Goal: Task Accomplishment & Management: Use online tool/utility

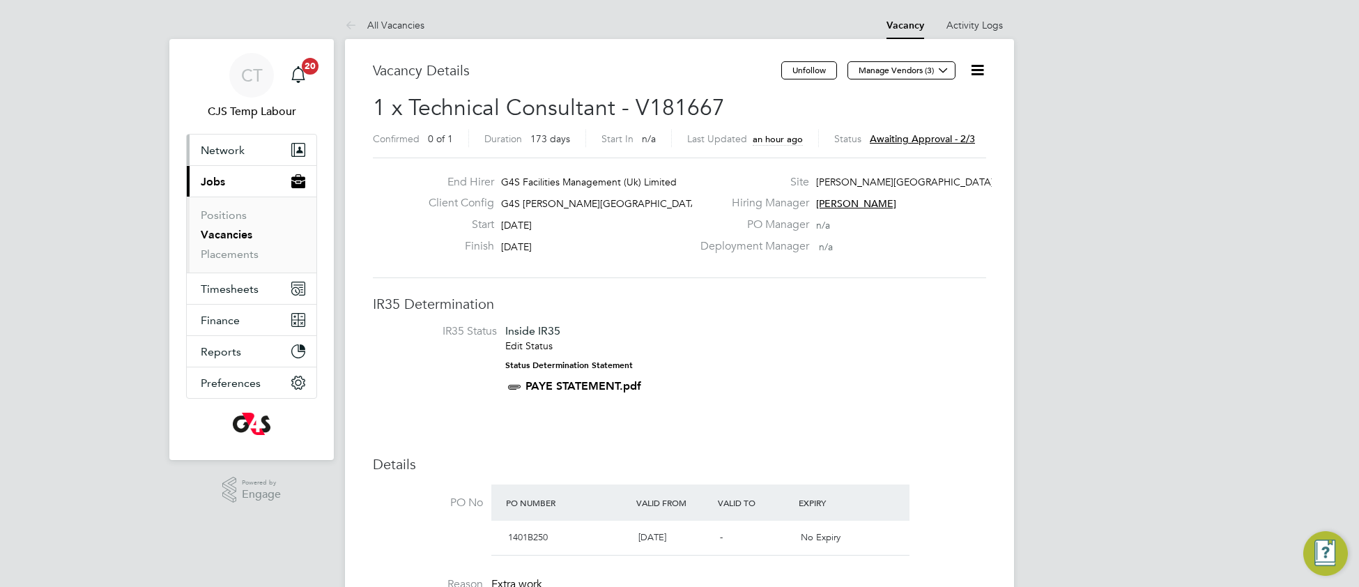
click at [223, 148] on span "Network" at bounding box center [223, 150] width 44 height 13
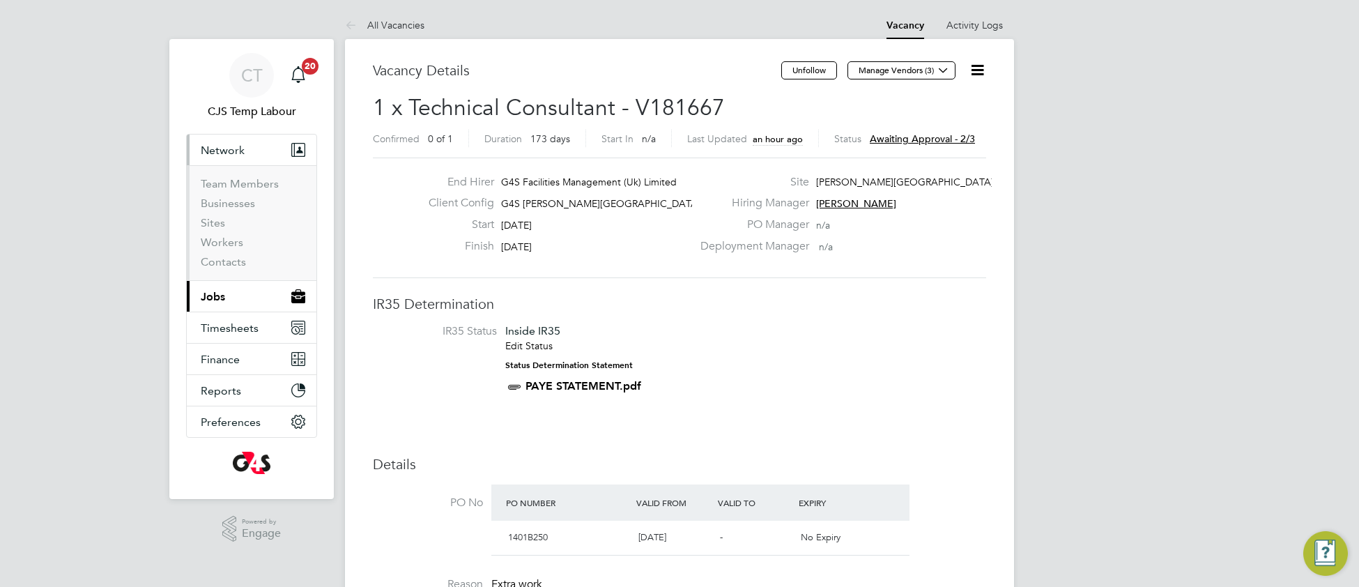
click at [229, 148] on span "Network" at bounding box center [223, 150] width 44 height 13
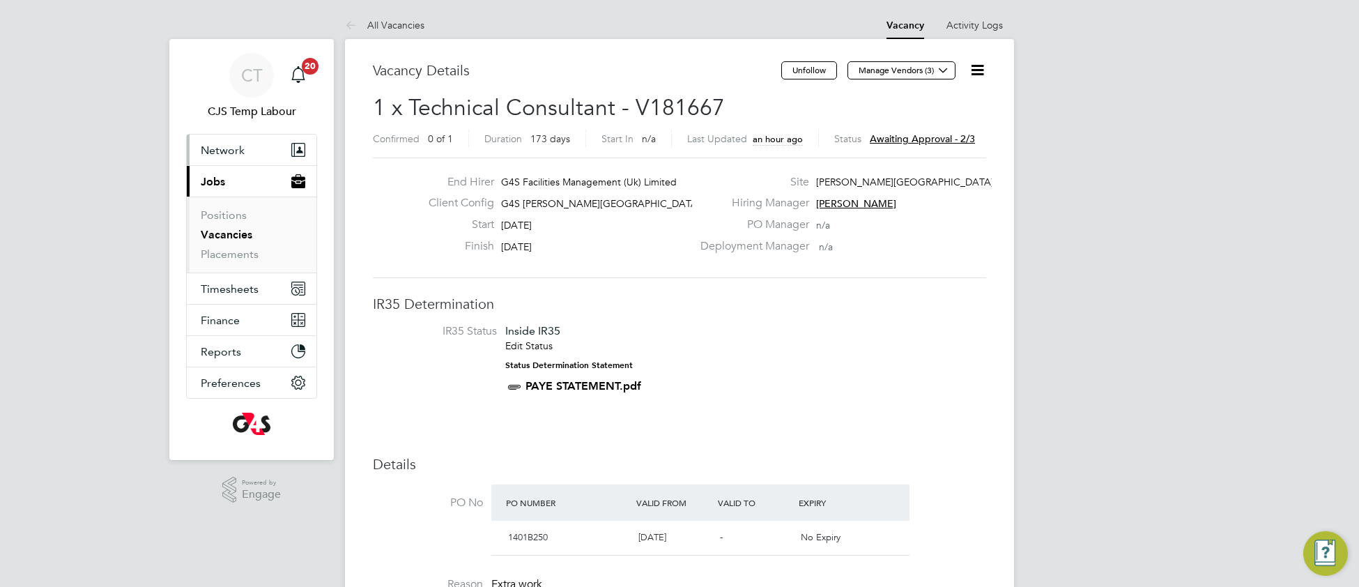
click at [230, 155] on span "Network" at bounding box center [223, 150] width 44 height 13
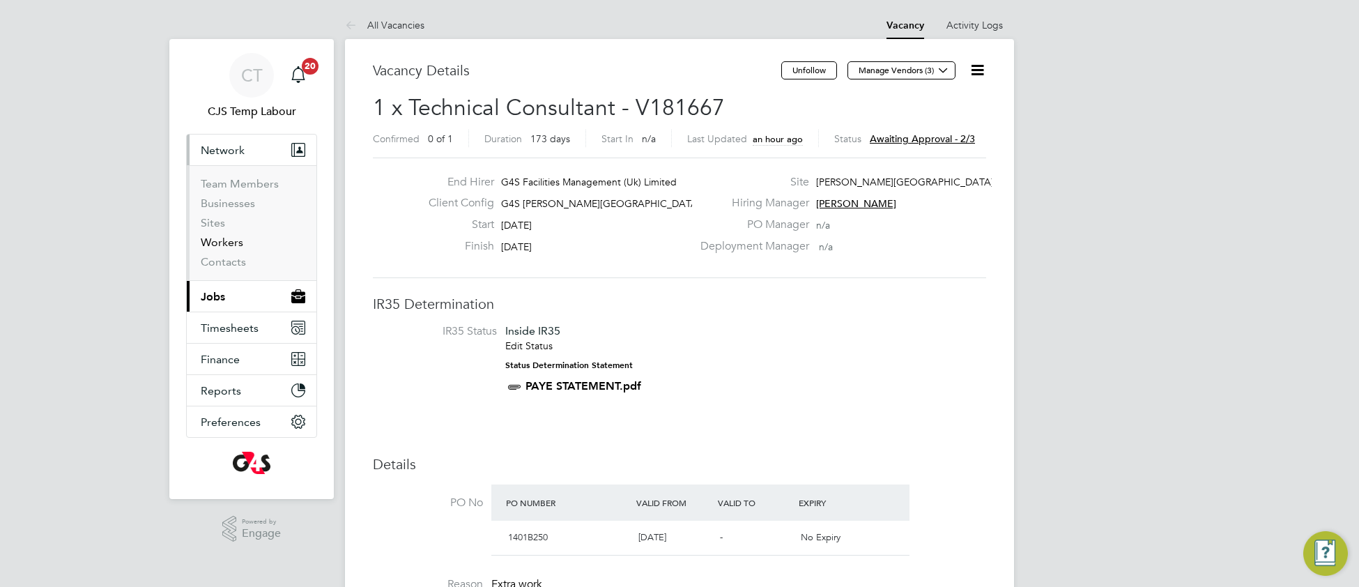
click at [224, 247] on link "Workers" at bounding box center [222, 242] width 43 height 13
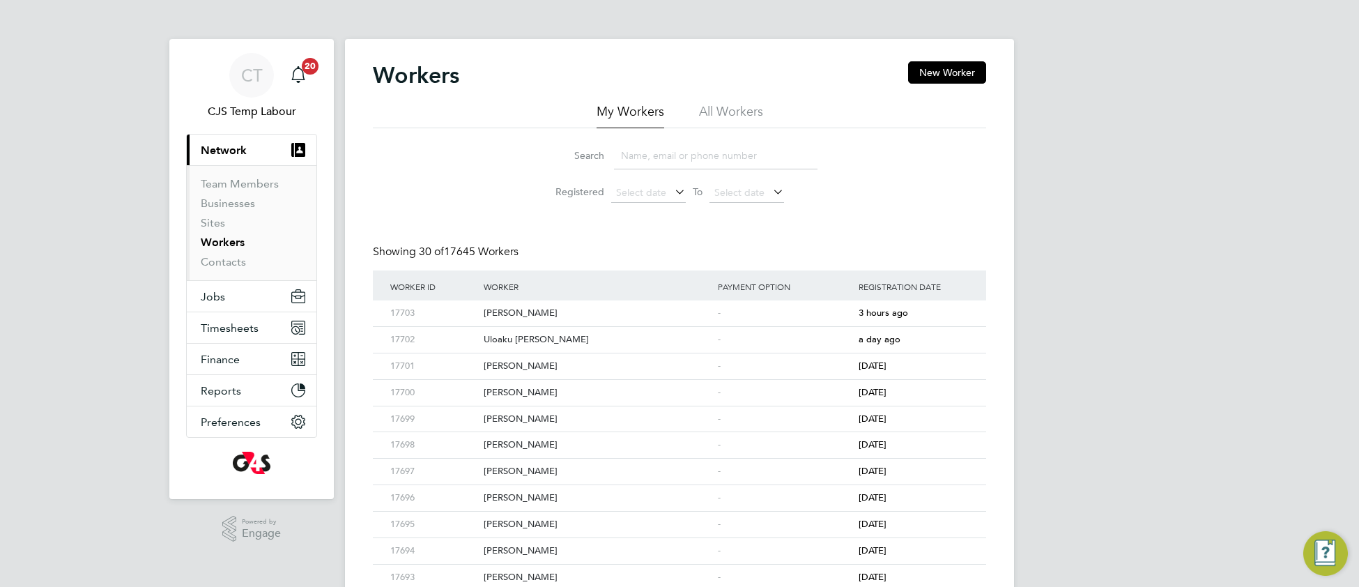
click at [739, 109] on li "All Workers" at bounding box center [731, 115] width 64 height 25
click at [697, 149] on input at bounding box center [715, 155] width 203 height 27
paste input "Michael Abel"
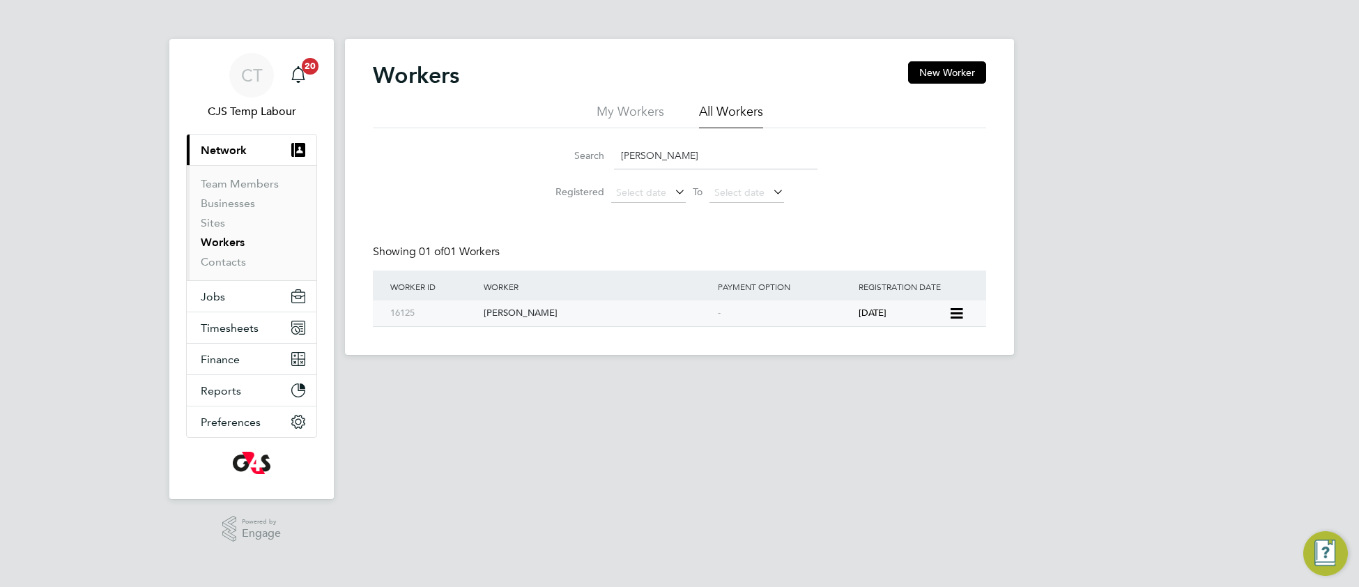
click at [519, 311] on div "Michael Abel" at bounding box center [597, 313] width 234 height 26
drag, startPoint x: 686, startPoint y: 155, endPoint x: 589, endPoint y: 151, distance: 97.6
click at [589, 151] on div "Search Michael Abel" at bounding box center [679, 155] width 276 height 27
paste input "Rotimi Badiya"
click at [520, 321] on div "Rotimi Badiya" at bounding box center [597, 313] width 234 height 26
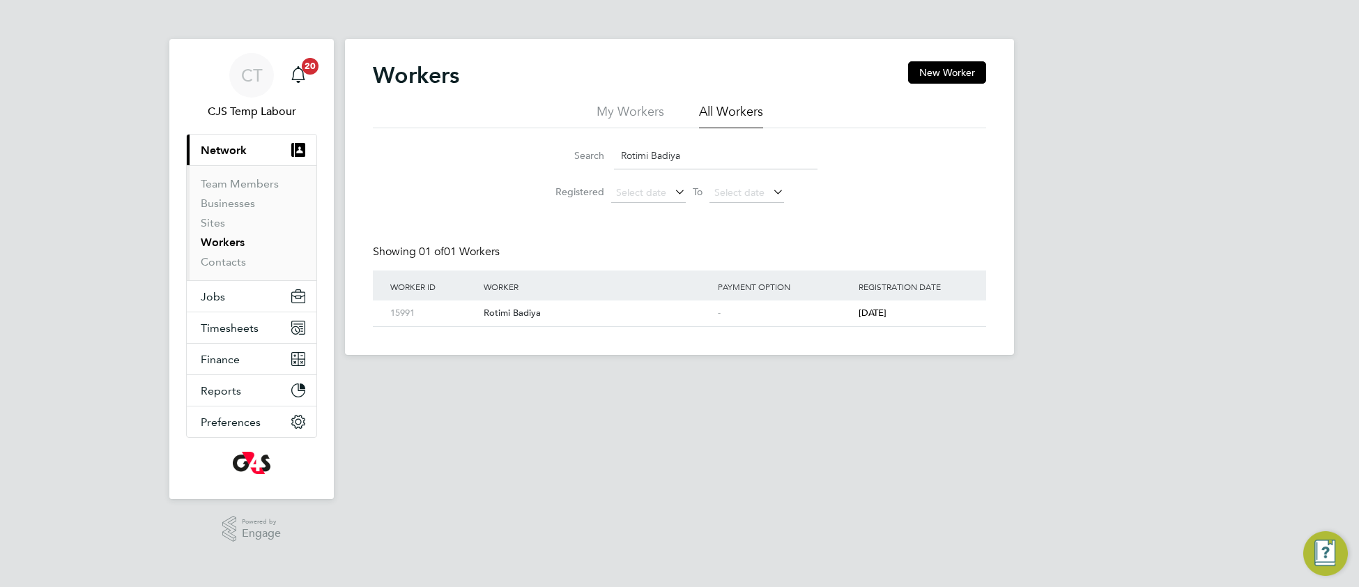
drag, startPoint x: 708, startPoint y: 155, endPoint x: 617, endPoint y: 162, distance: 91.5
click at [617, 162] on input "Rotimi Badiya" at bounding box center [715, 155] width 203 height 27
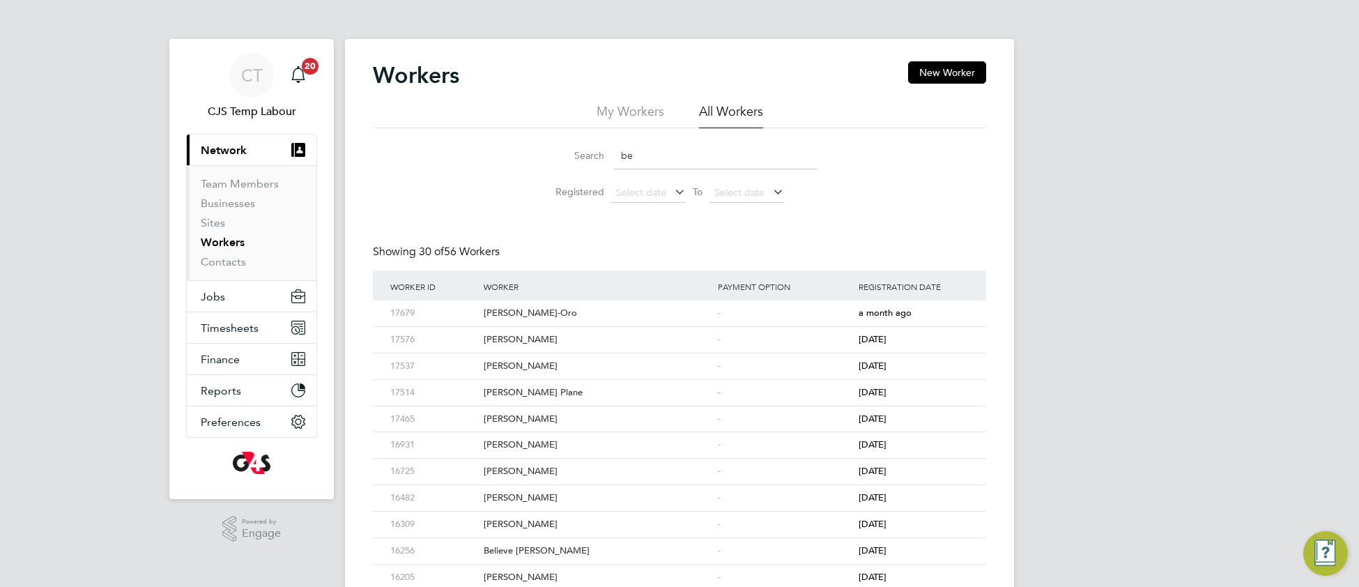
type input "b"
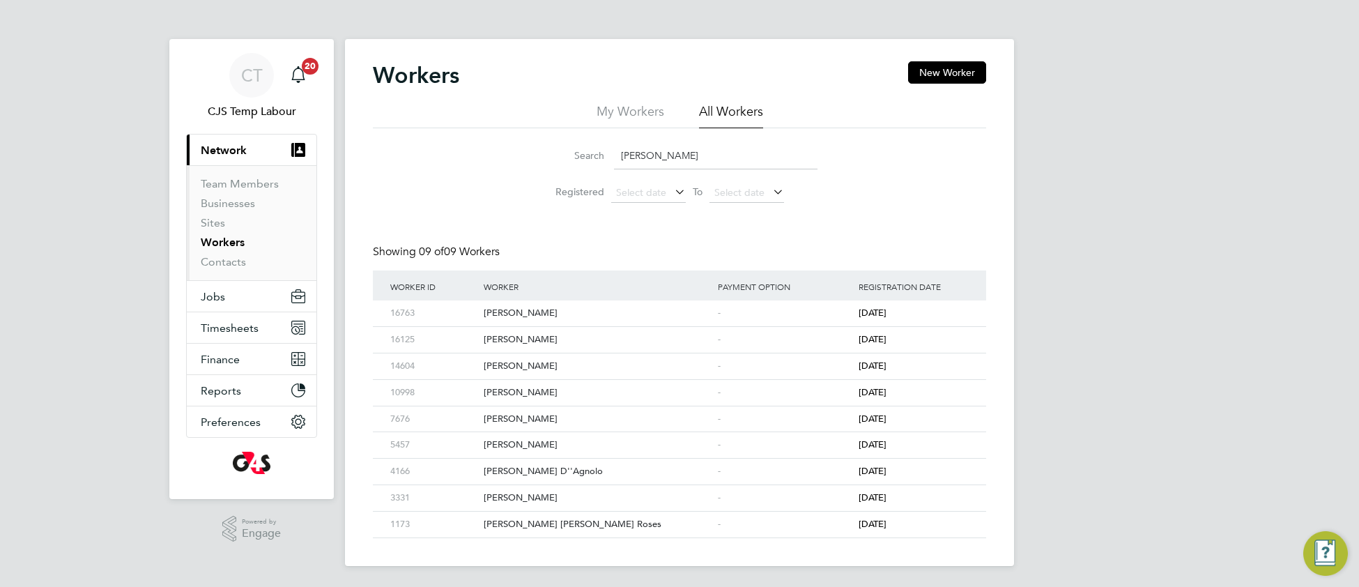
drag, startPoint x: 658, startPoint y: 159, endPoint x: 619, endPoint y: 154, distance: 39.3
click at [619, 154] on input "abel" at bounding box center [715, 155] width 203 height 27
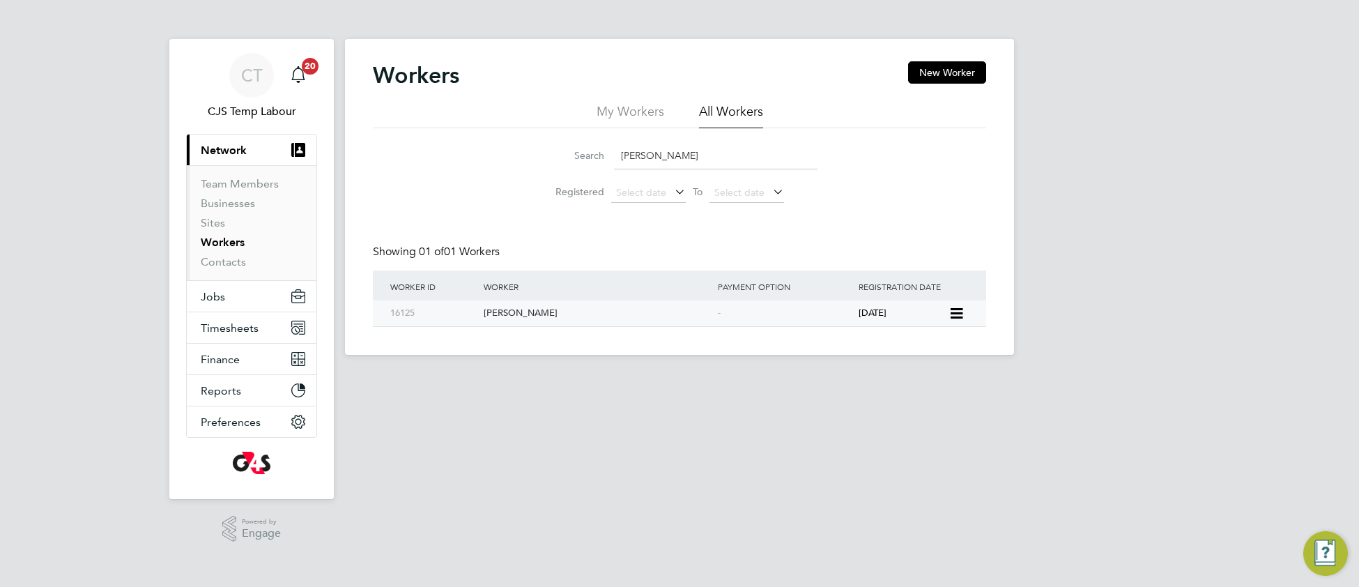
type input "michael abel"
click at [625, 311] on div "Michael Abel" at bounding box center [597, 313] width 234 height 26
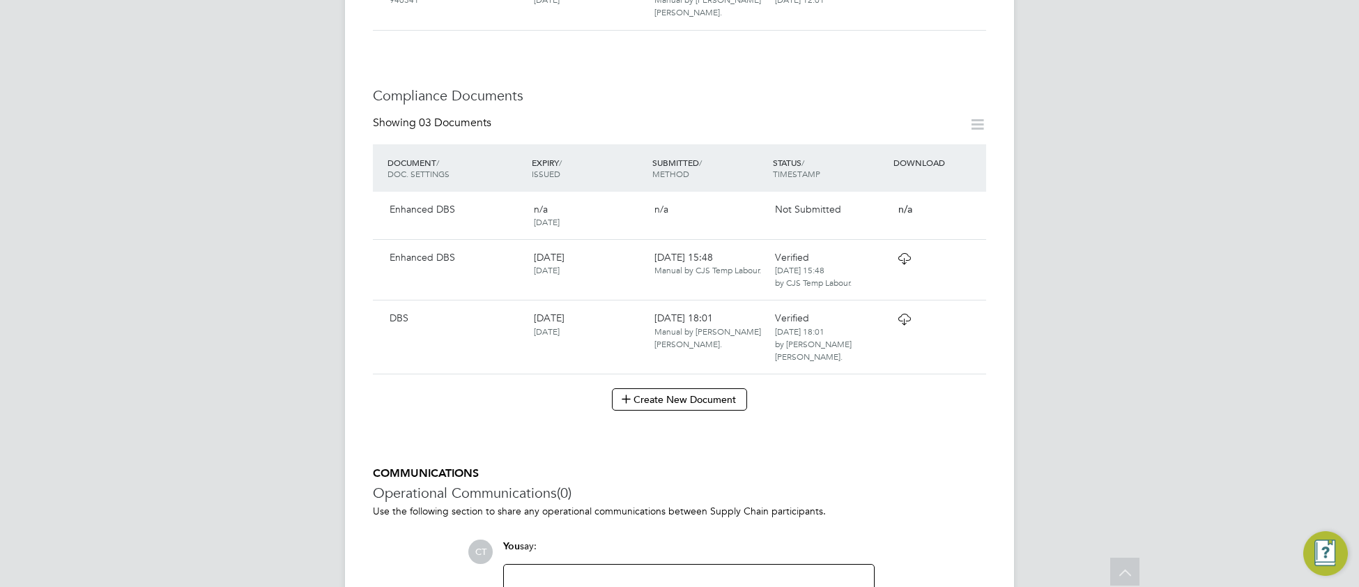
scroll to position [656, 0]
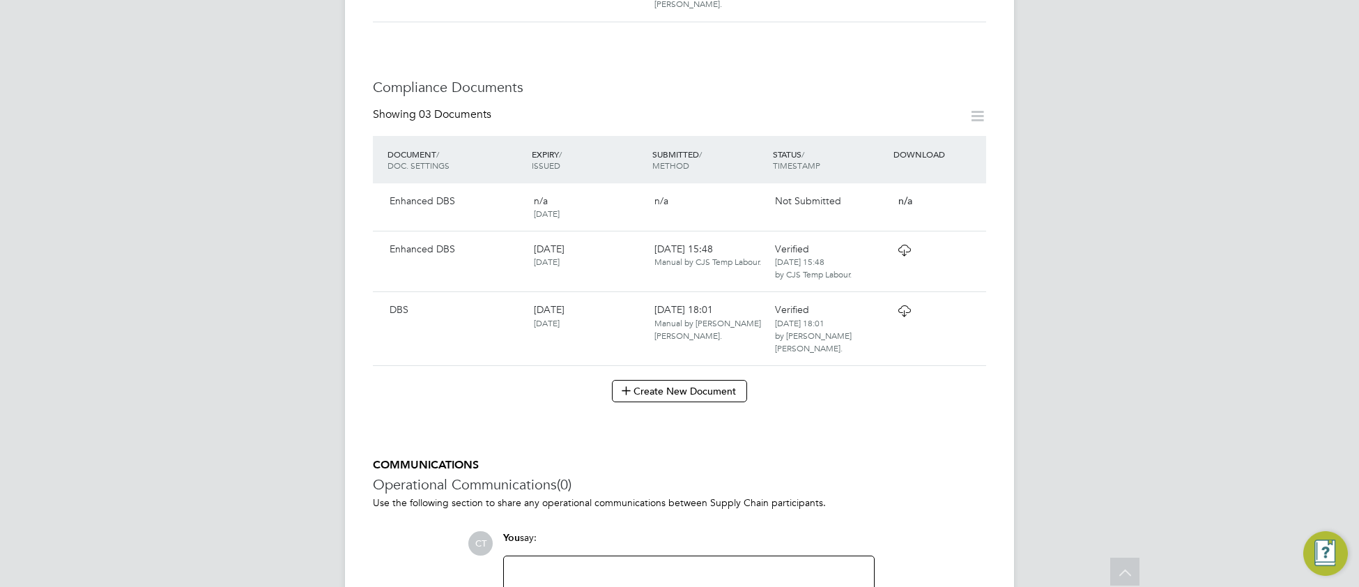
click at [908, 314] on icon at bounding box center [903, 310] width 17 height 11
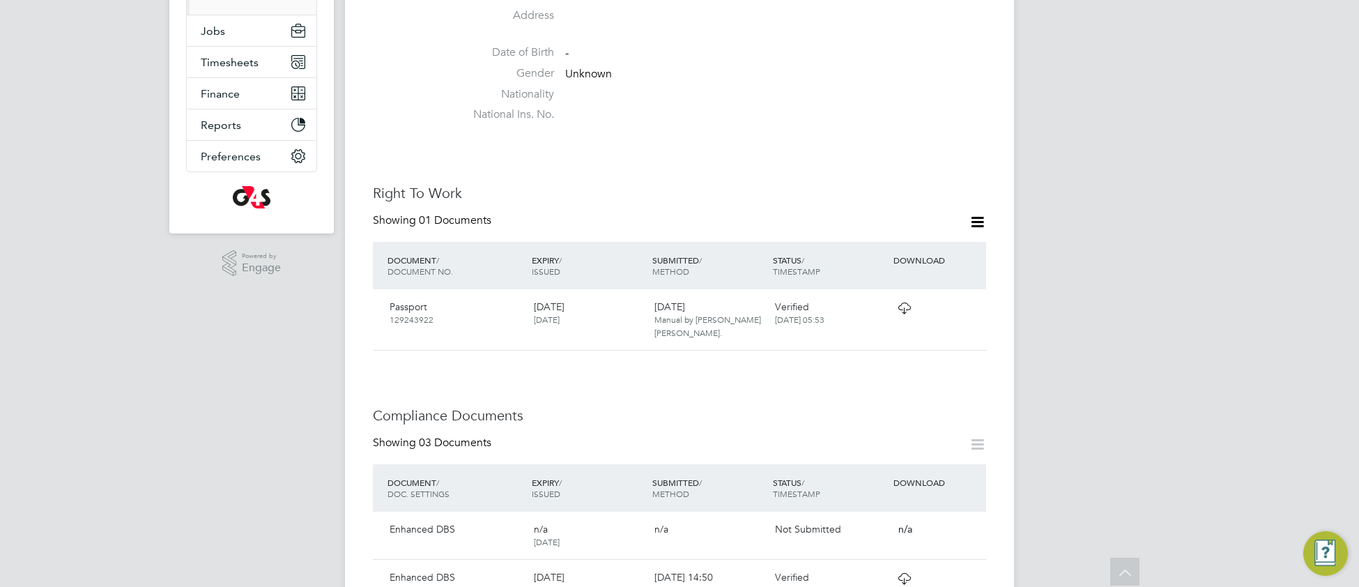
scroll to position [666, 0]
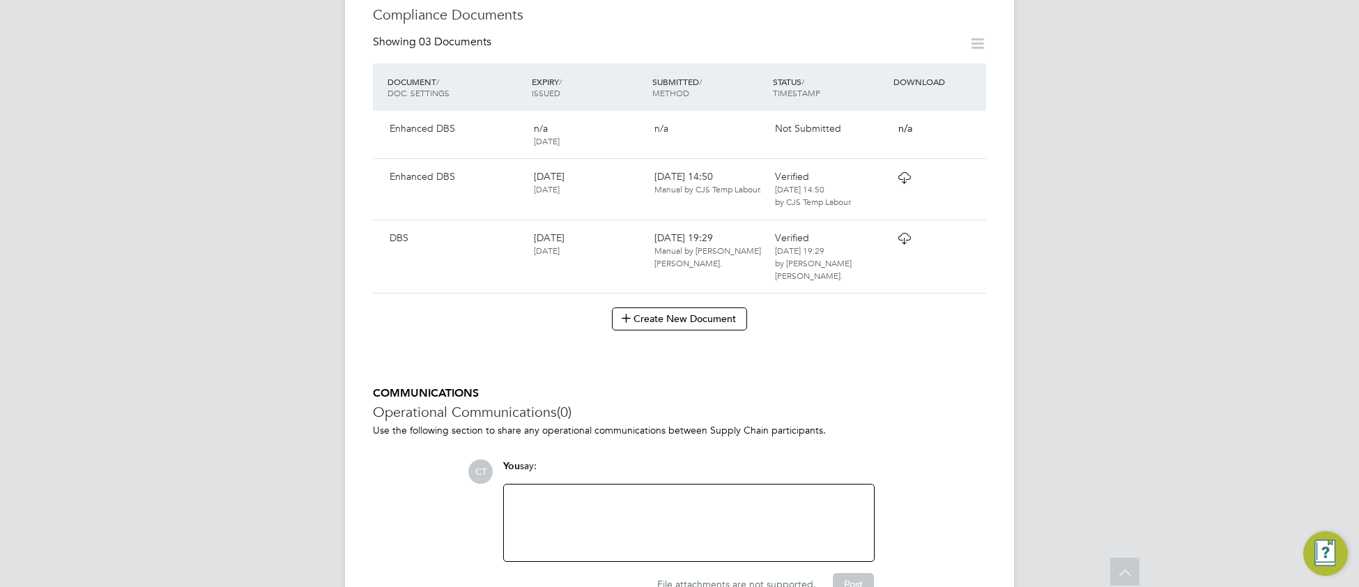
click at [904, 241] on icon at bounding box center [903, 238] width 17 height 11
click at [903, 179] on icon at bounding box center [903, 177] width 17 height 11
click at [909, 244] on icon at bounding box center [903, 238] width 17 height 11
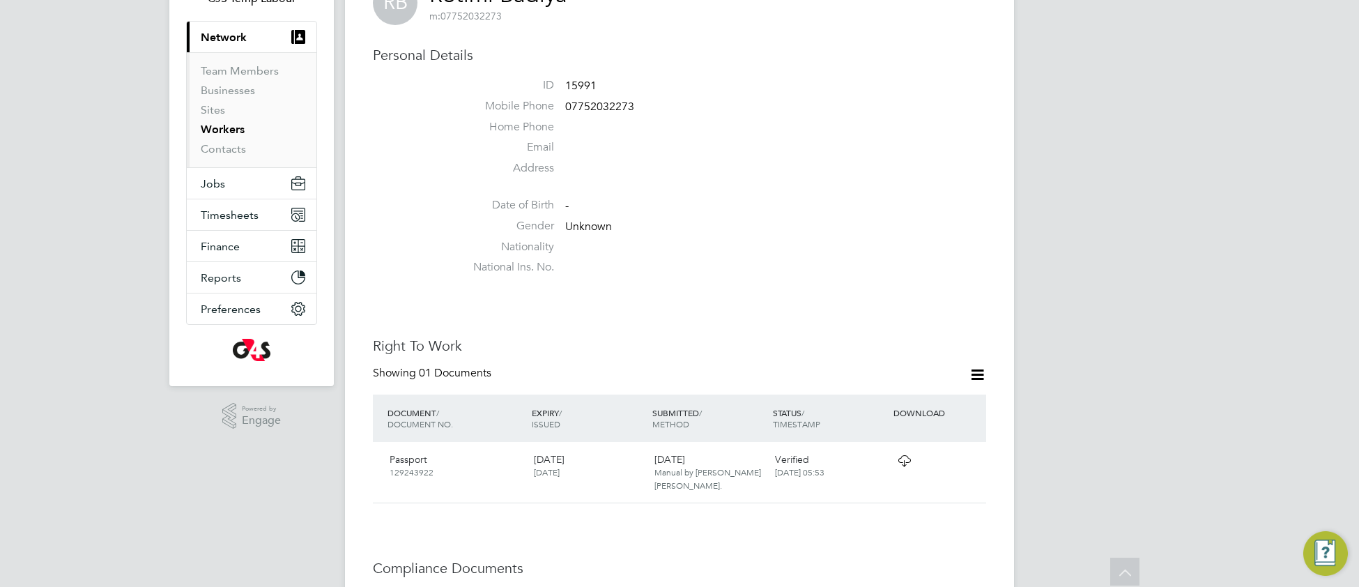
scroll to position [0, 0]
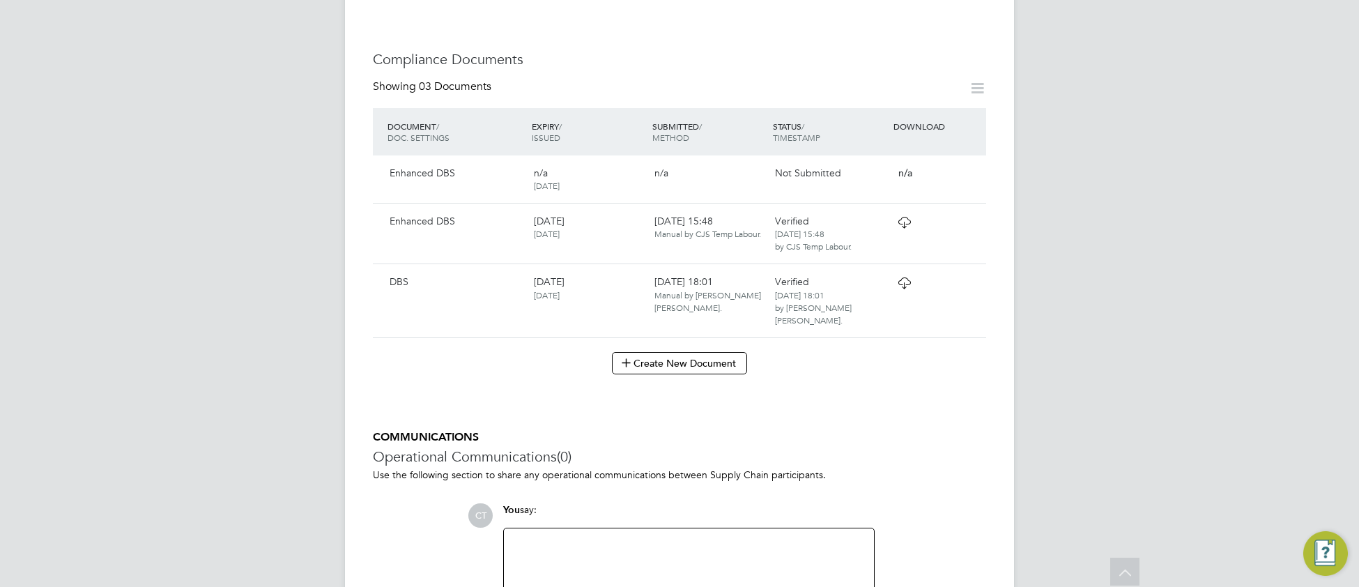
scroll to position [693, 0]
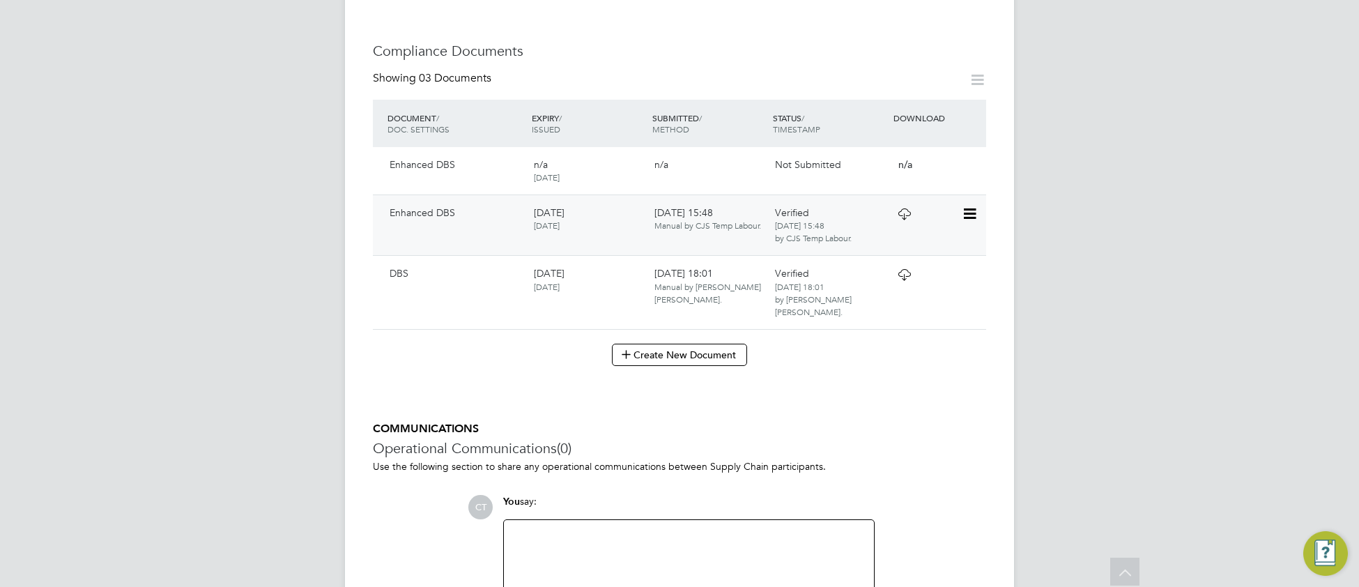
click at [905, 217] on icon at bounding box center [903, 213] width 17 height 11
click at [904, 275] on icon at bounding box center [903, 274] width 17 height 11
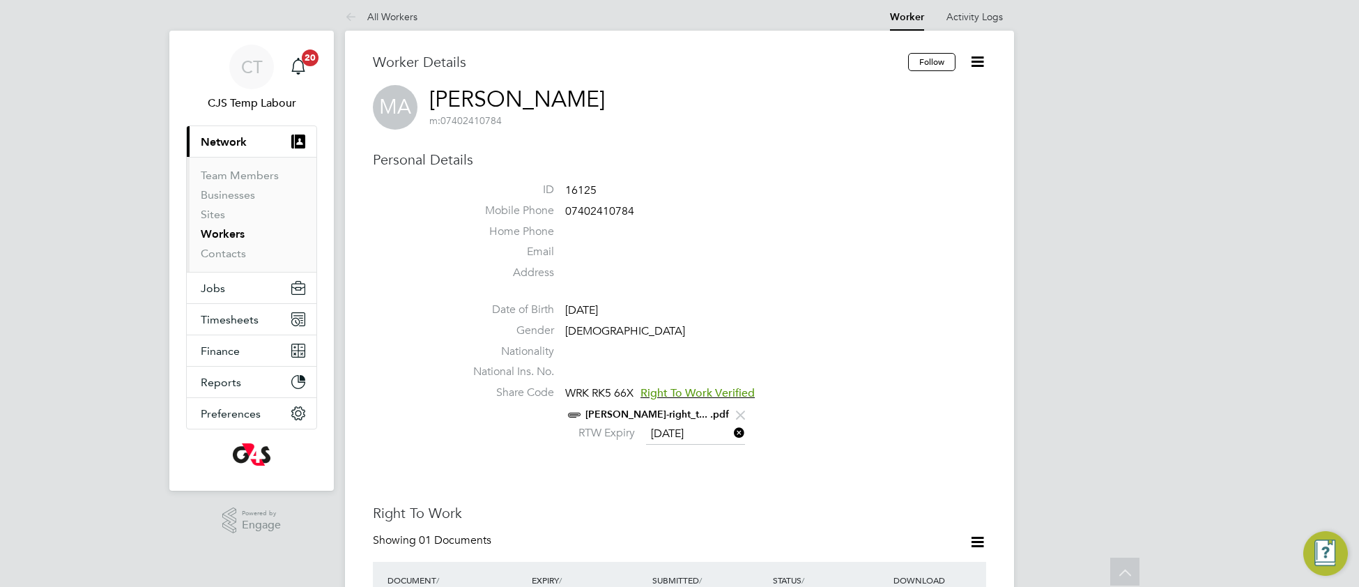
scroll to position [0, 0]
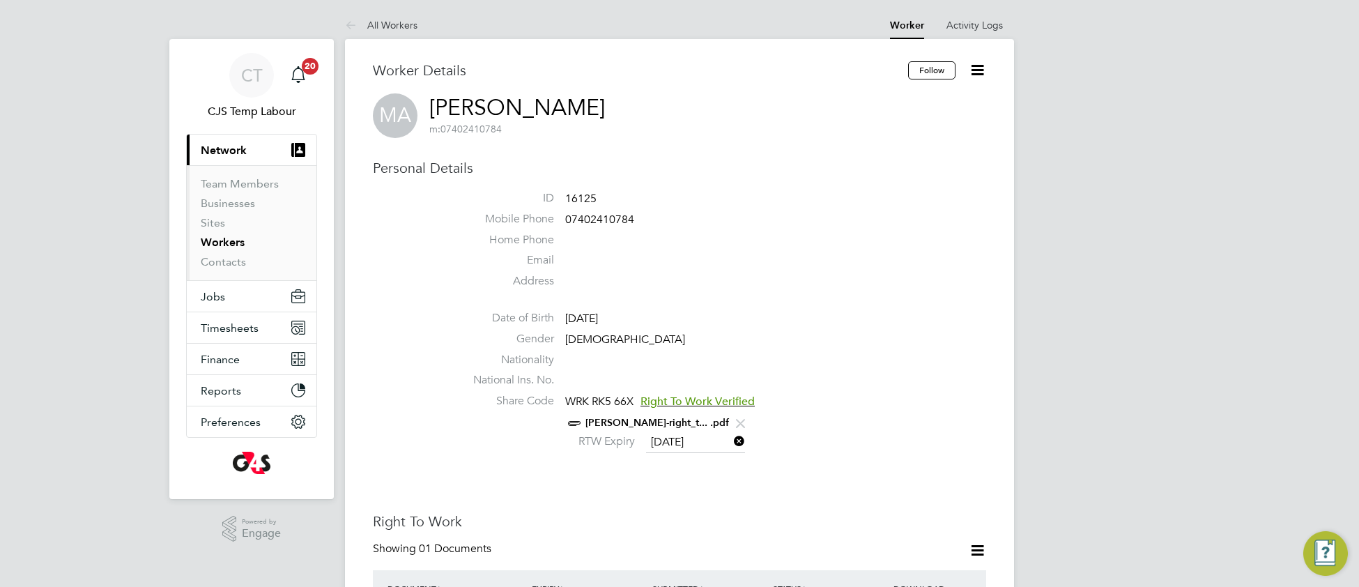
click at [623, 418] on link "ABEL MICHAEL-right_t... .pdf" at bounding box center [657, 423] width 144 height 12
click at [231, 245] on link "Workers" at bounding box center [223, 242] width 44 height 13
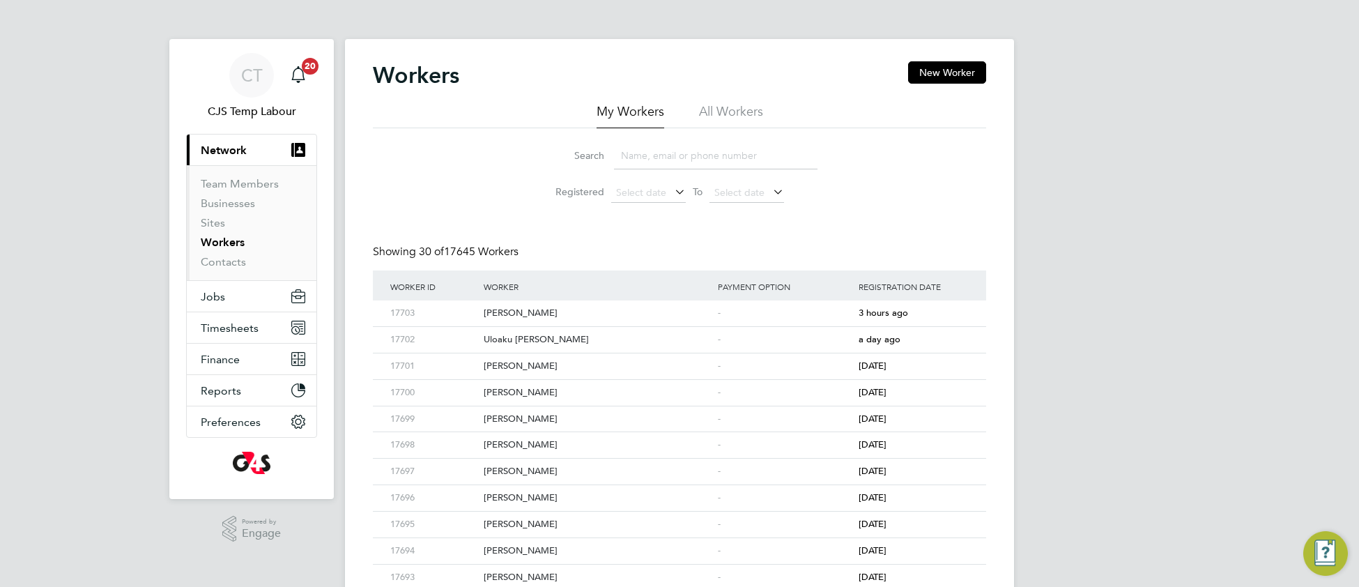
click at [743, 109] on li "All Workers" at bounding box center [731, 115] width 64 height 25
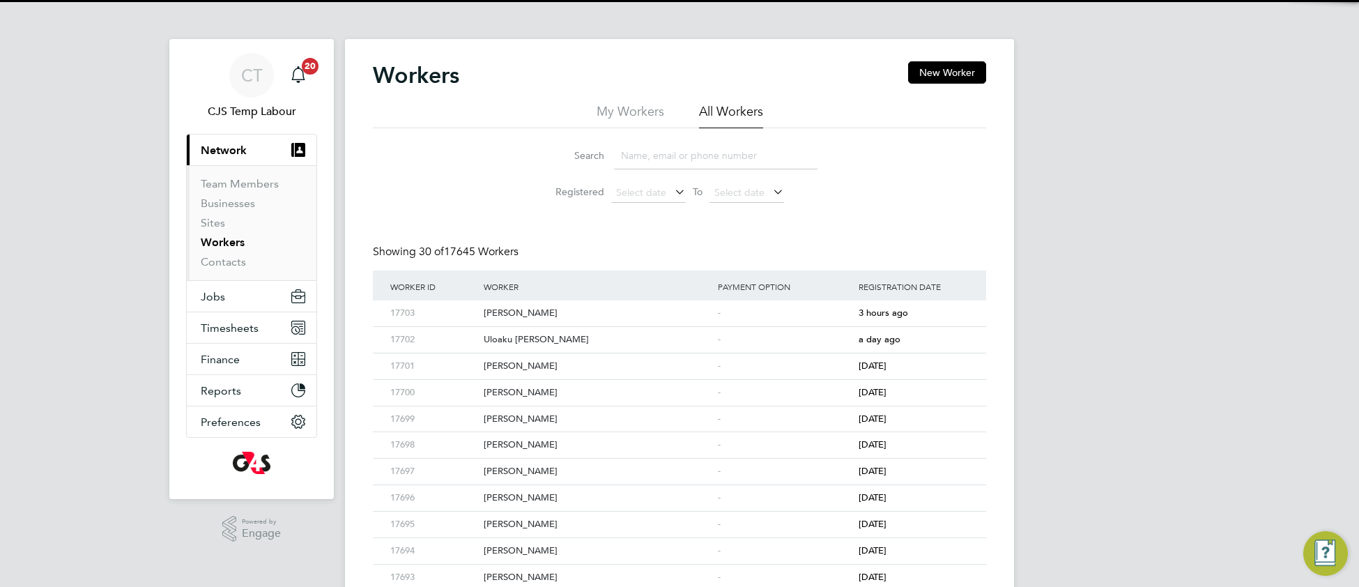
click at [723, 151] on input at bounding box center [715, 155] width 203 height 27
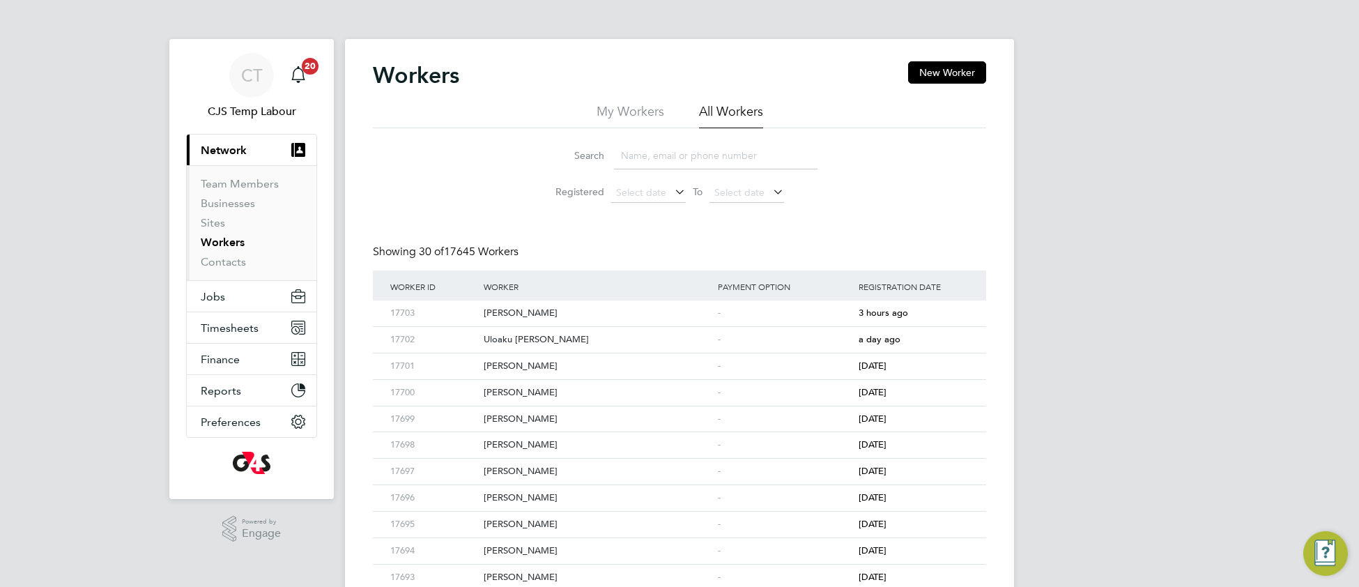
paste input "Akinfolahan Akanji Akinola"
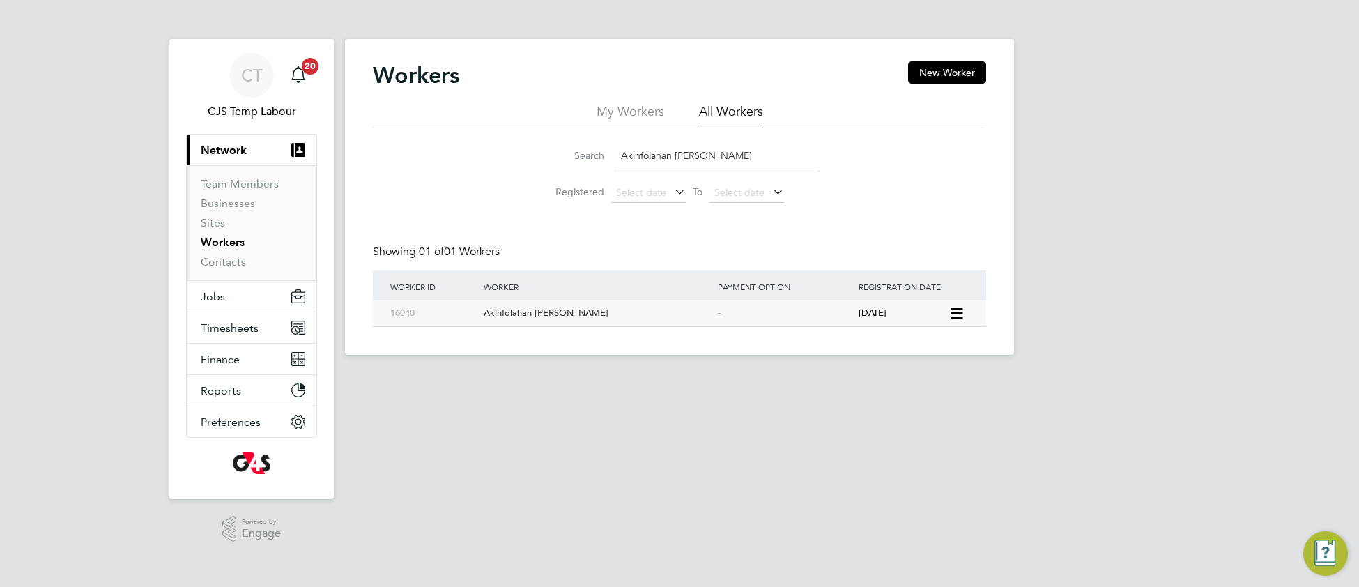
type input "Akinfolahan Akanji Akinola"
click at [551, 307] on div "Akinfolahan Akanji Akinola" at bounding box center [597, 313] width 234 height 26
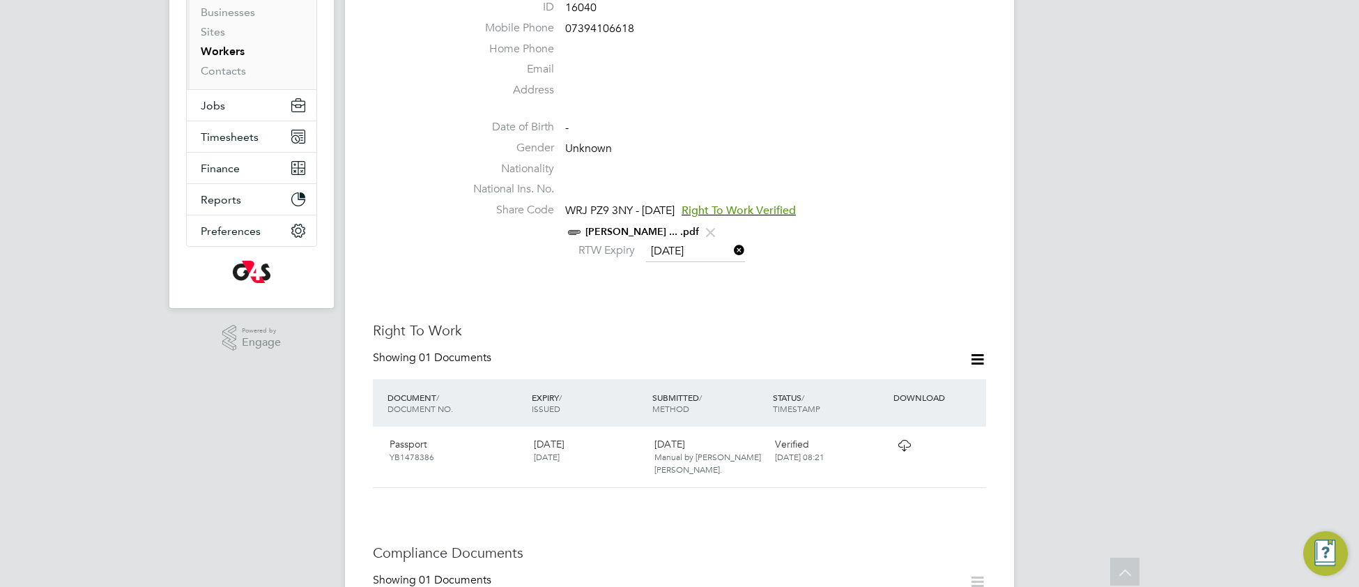
scroll to position [187, 0]
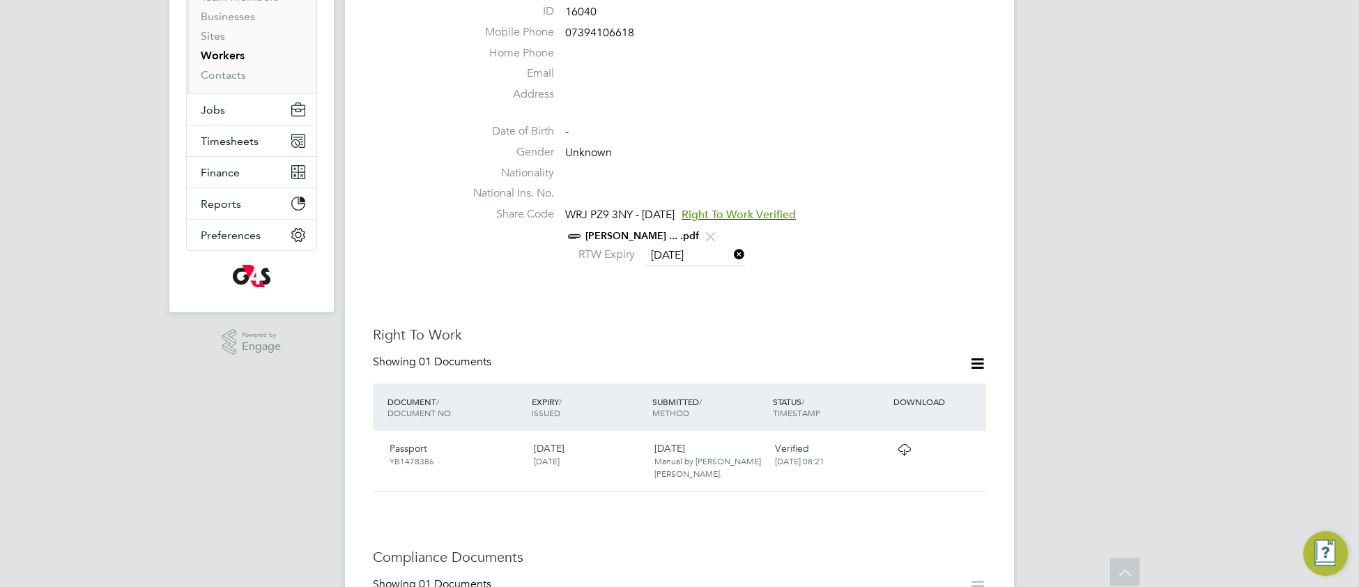
click at [599, 238] on link "AKINOLA AKINFOLAHAN ... .pdf" at bounding box center [642, 236] width 114 height 12
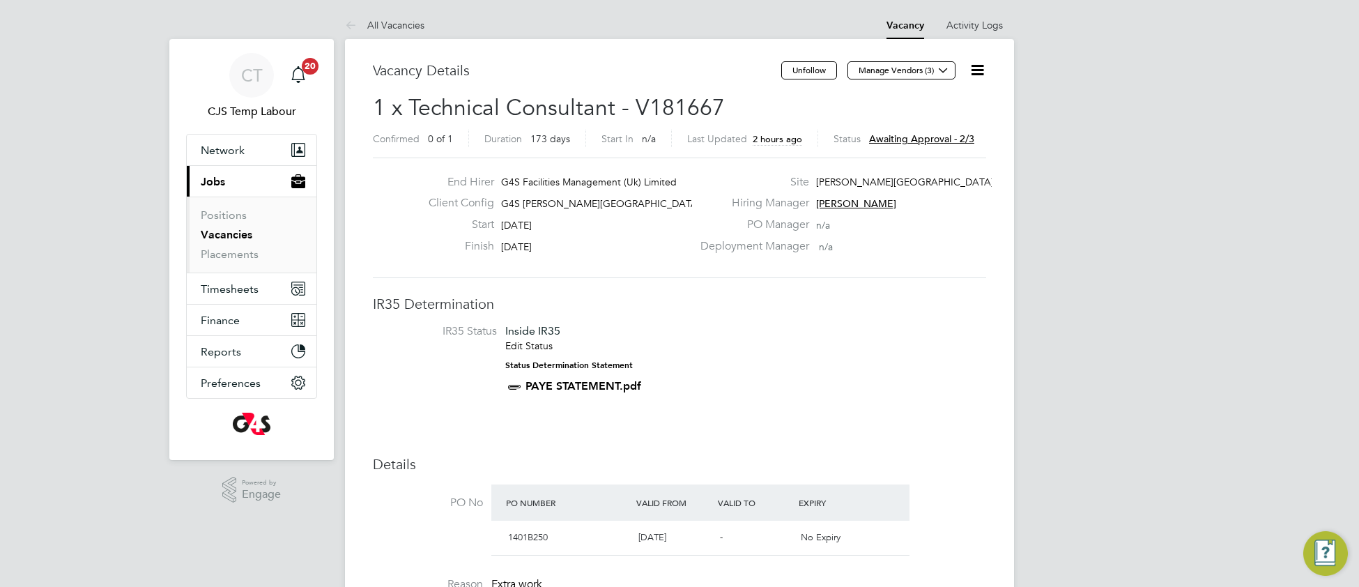
click at [231, 240] on link "Vacancies" at bounding box center [227, 234] width 52 height 13
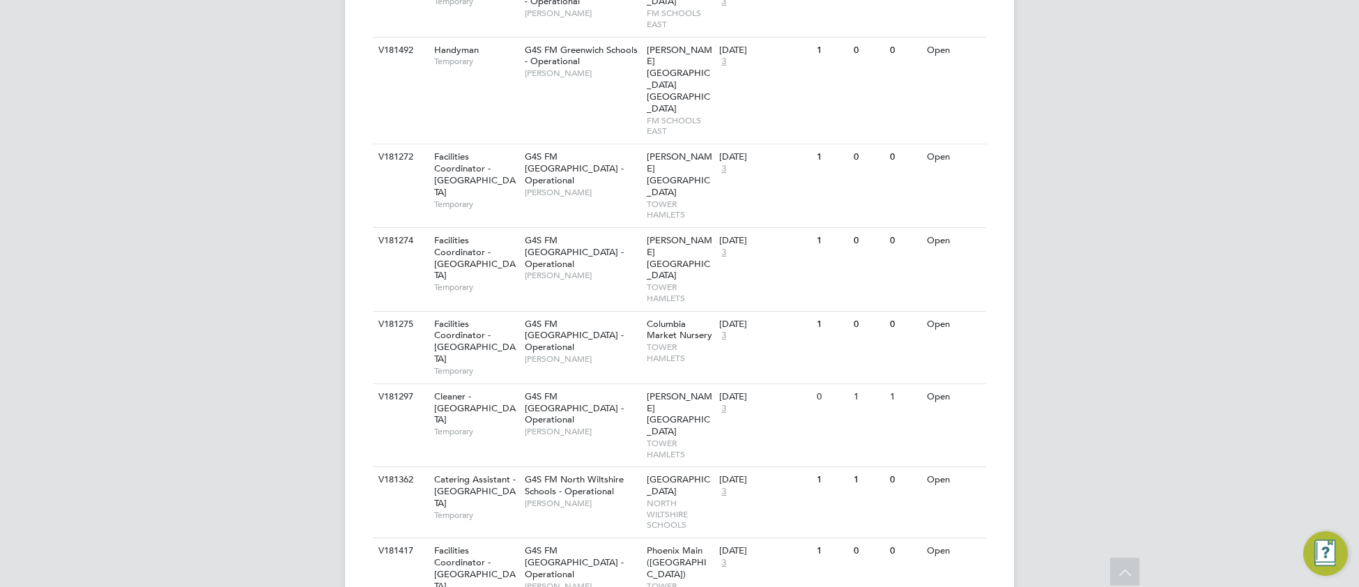
scroll to position [1283, 0]
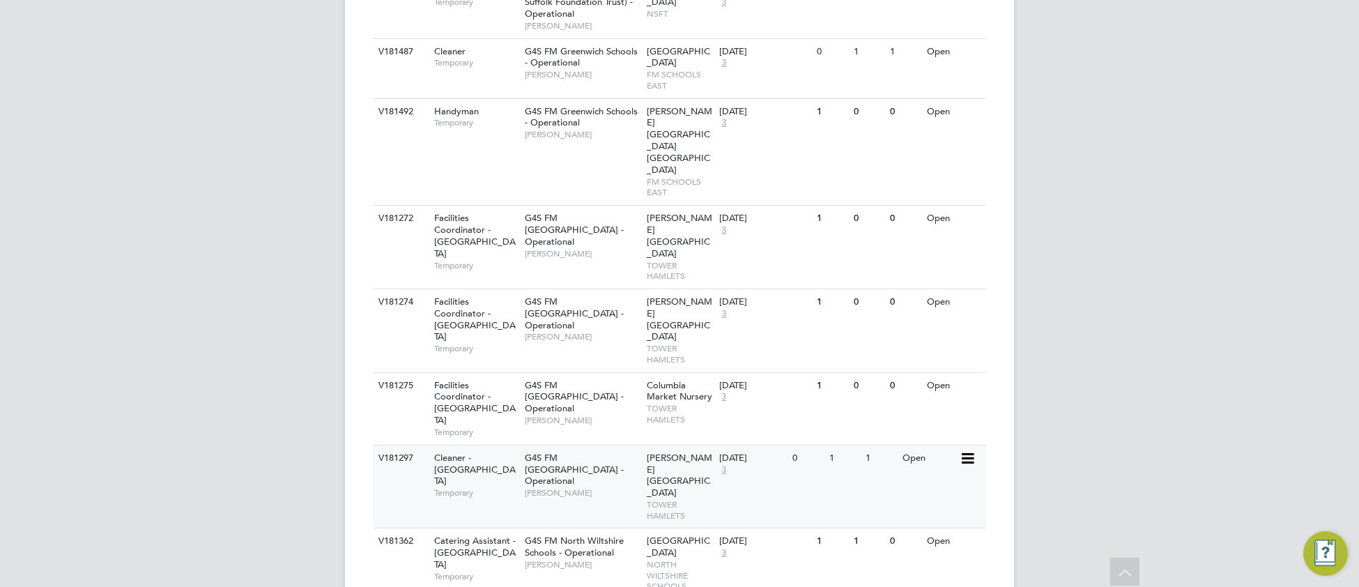
click at [551, 445] on div "V181297 Cleaner - Tower Hamlet Temporary G4S FM Tower Hamlets - Operational Yus…" at bounding box center [679, 487] width 613 height 84
click at [572, 534] on span "G4S FM North Wiltshire Schools - Operational" at bounding box center [574, 546] width 99 height 24
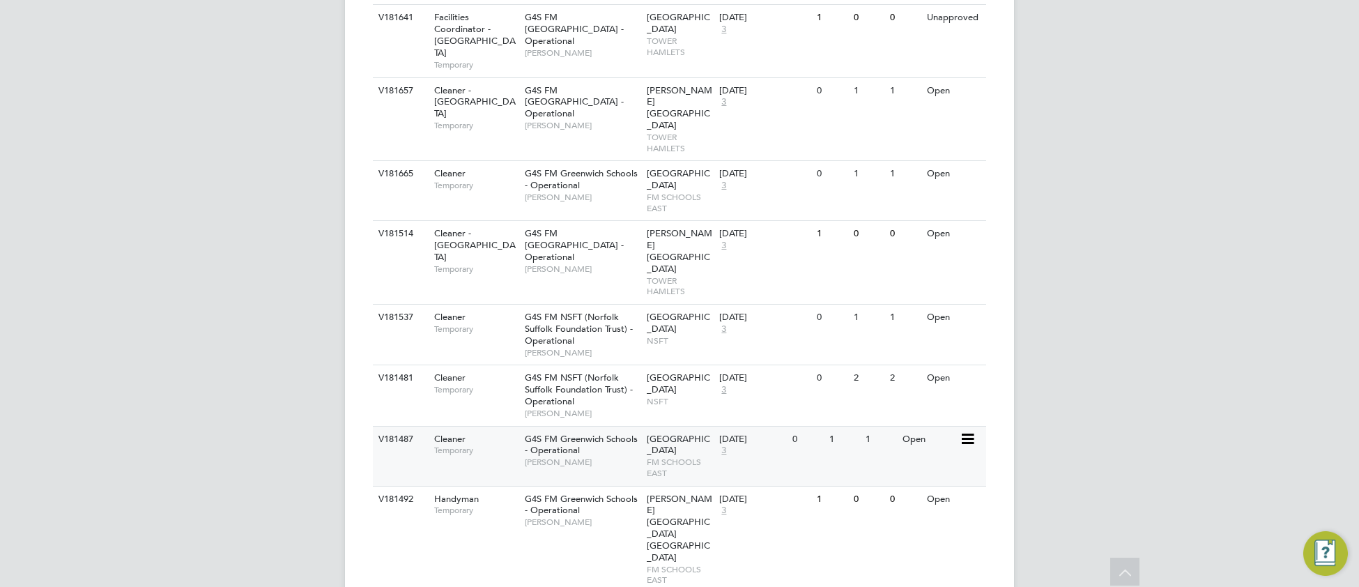
scroll to position [860, 0]
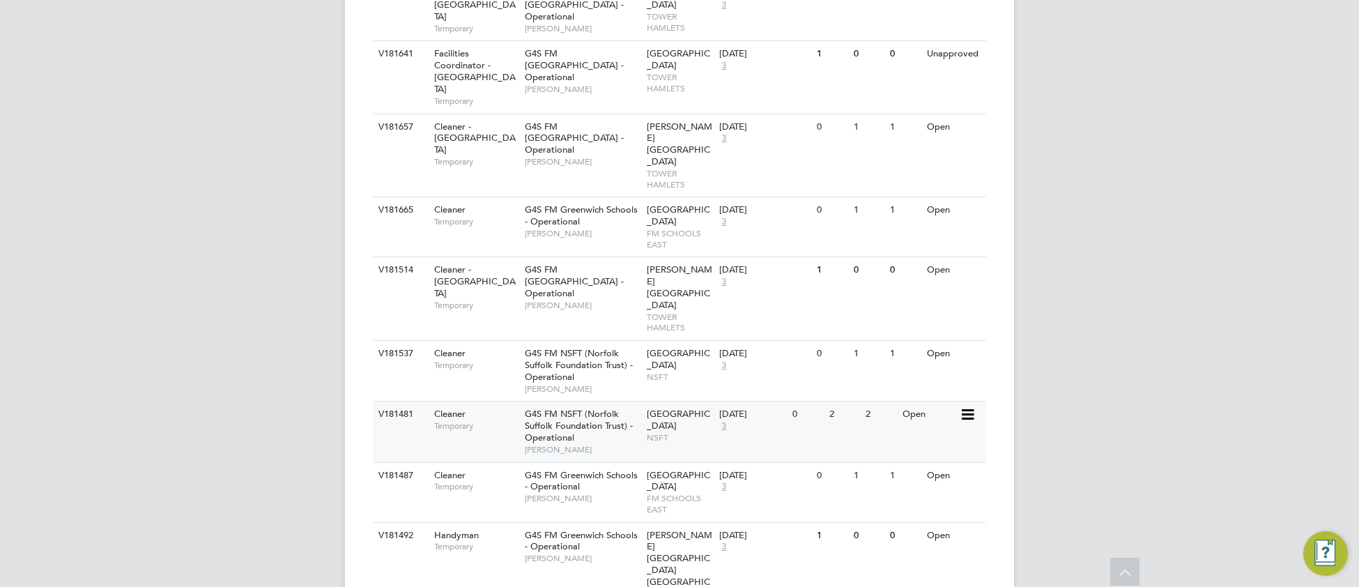
click at [582, 444] on span "Gianni Bernardi" at bounding box center [582, 449] width 115 height 11
click at [615, 341] on div "G4S FM NSFT (Norfolk Suffolk Foundation Trust) - Operational Angela Fitzgerald" at bounding box center [582, 371] width 122 height 60
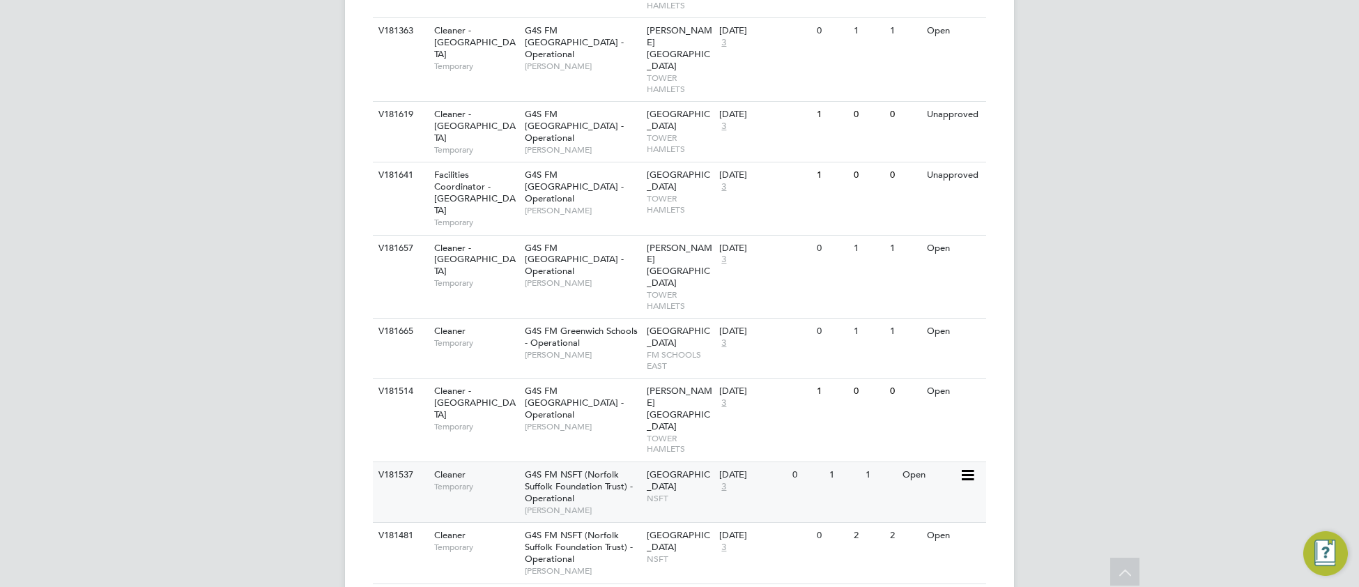
scroll to position [738, 0]
click at [590, 319] on div "G4S FM Greenwich Schools - Operational Shirley Marshall" at bounding box center [582, 343] width 122 height 48
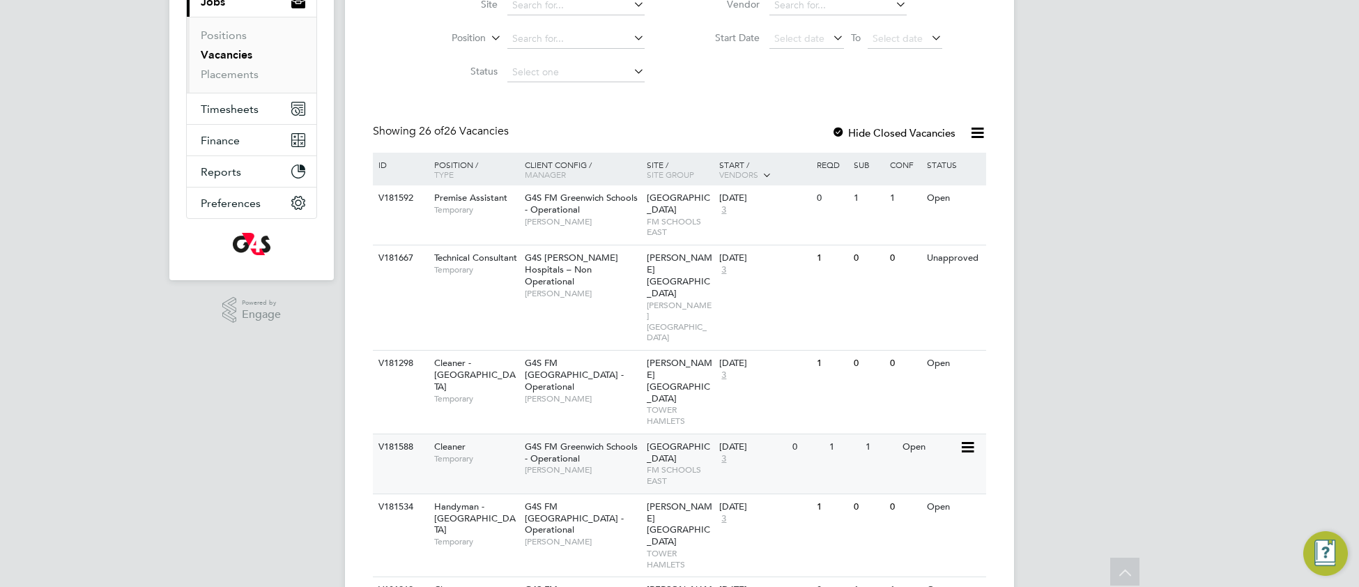
scroll to position [0, 0]
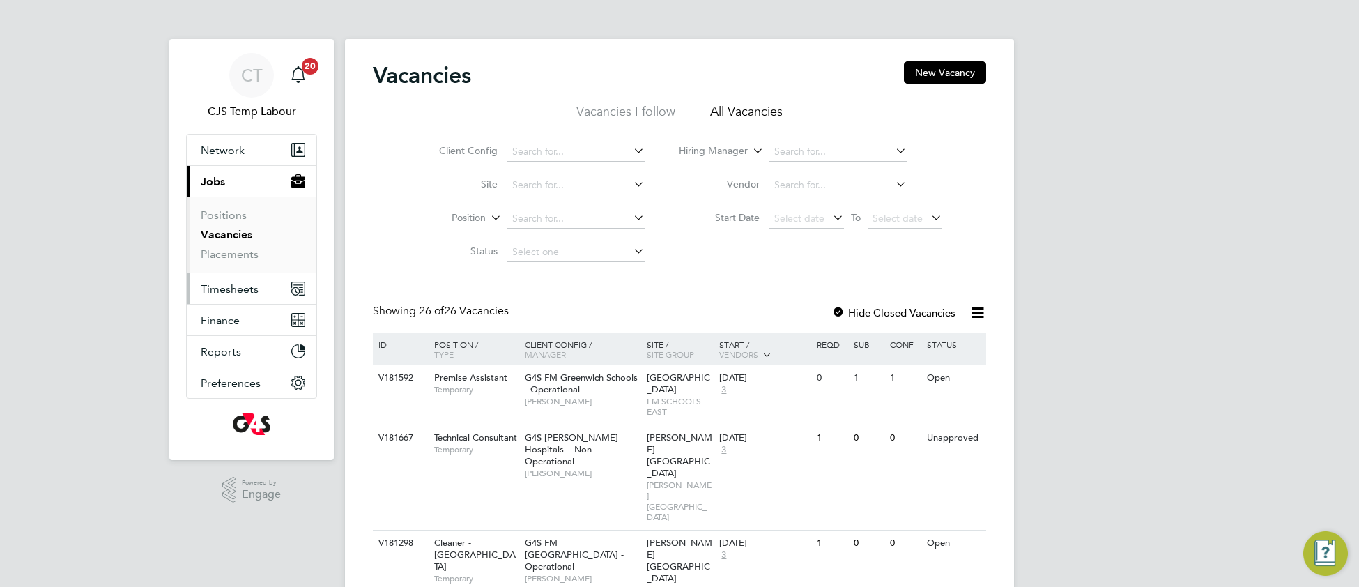
click at [237, 293] on span "Timesheets" at bounding box center [230, 288] width 58 height 13
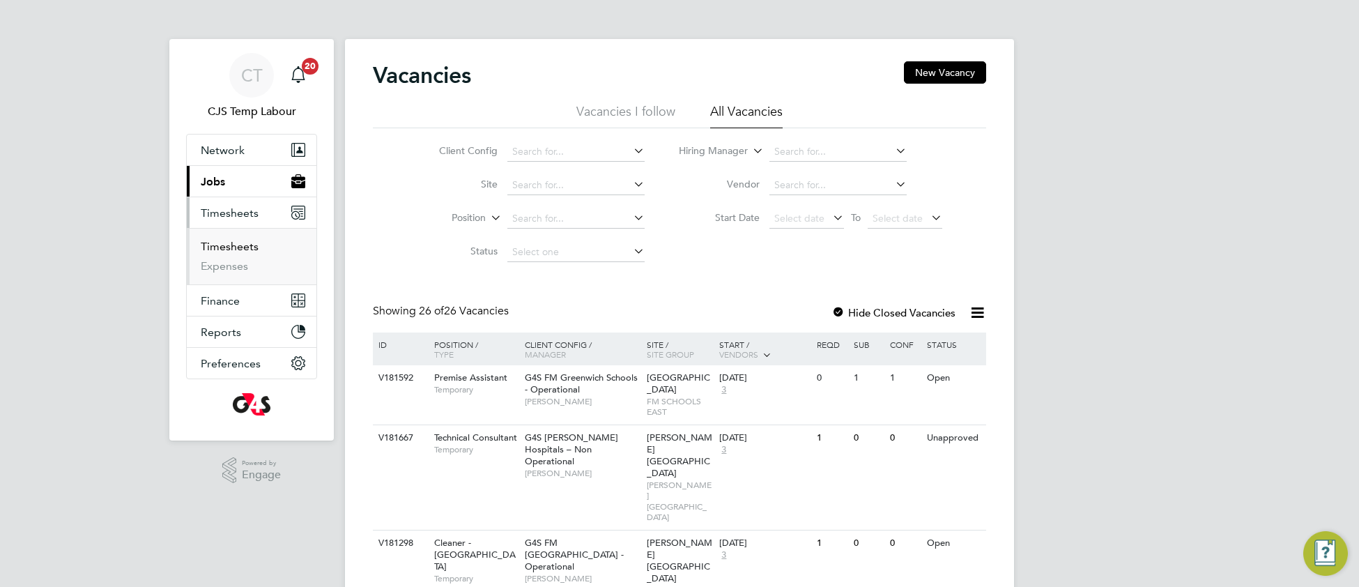
click at [228, 249] on link "Timesheets" at bounding box center [230, 246] width 58 height 13
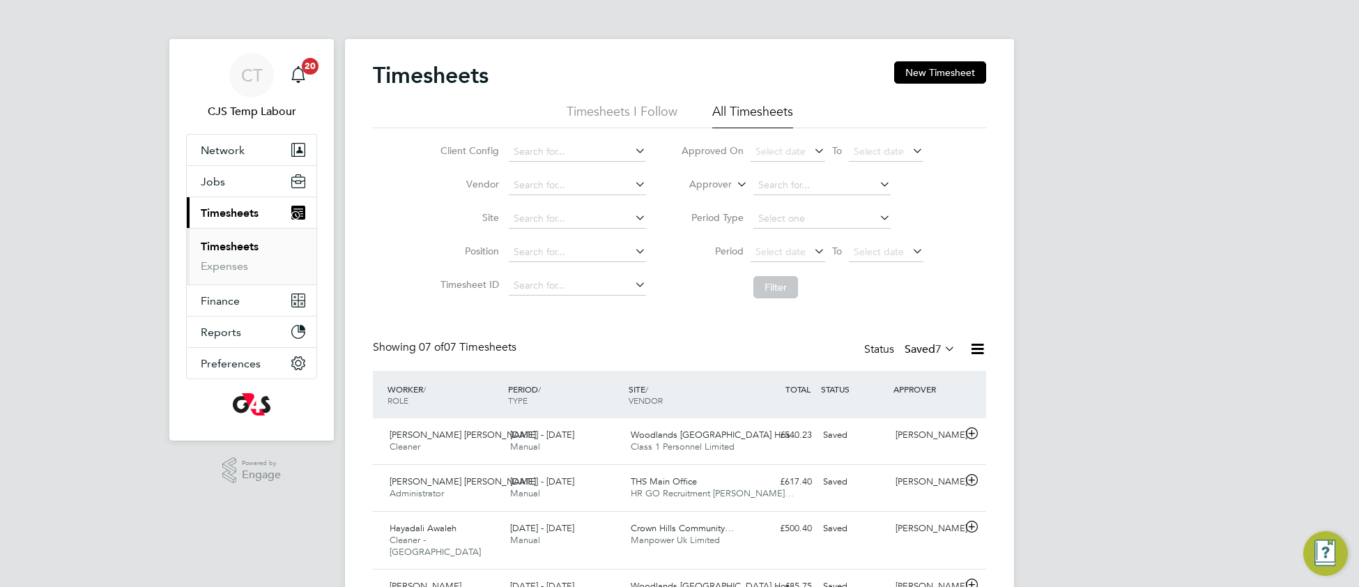
scroll to position [34, 120]
click at [939, 352] on span "7" at bounding box center [938, 349] width 6 height 14
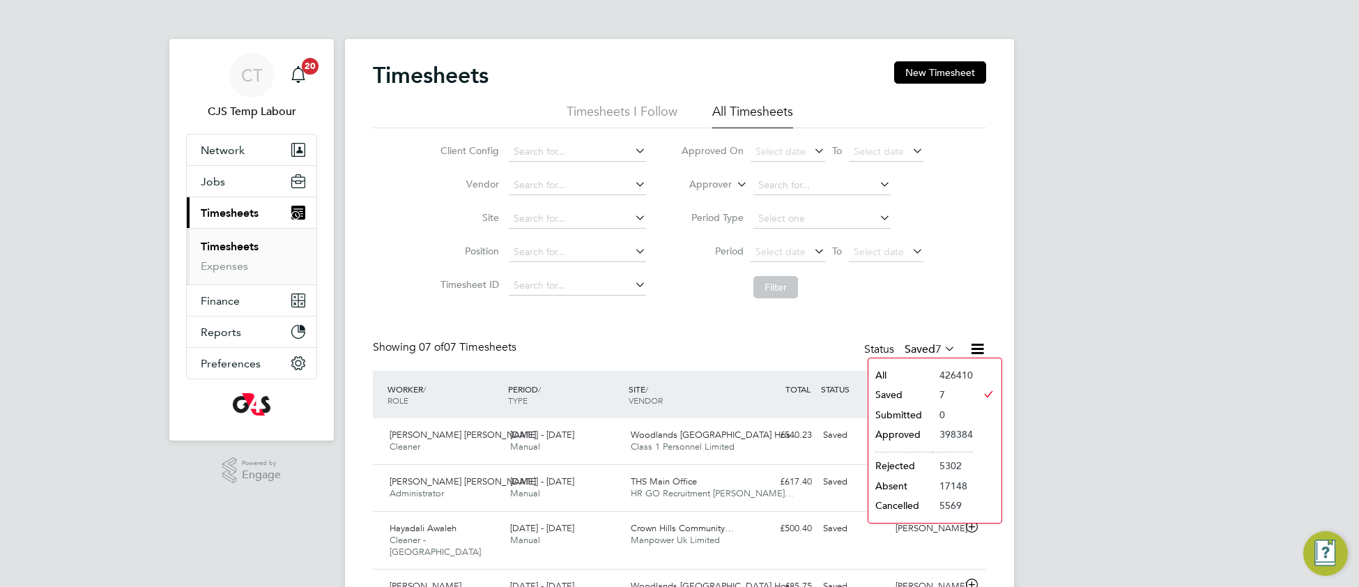
click at [707, 340] on div "Showing 07 of 07 Timesheets Status Saved 7" at bounding box center [679, 355] width 613 height 31
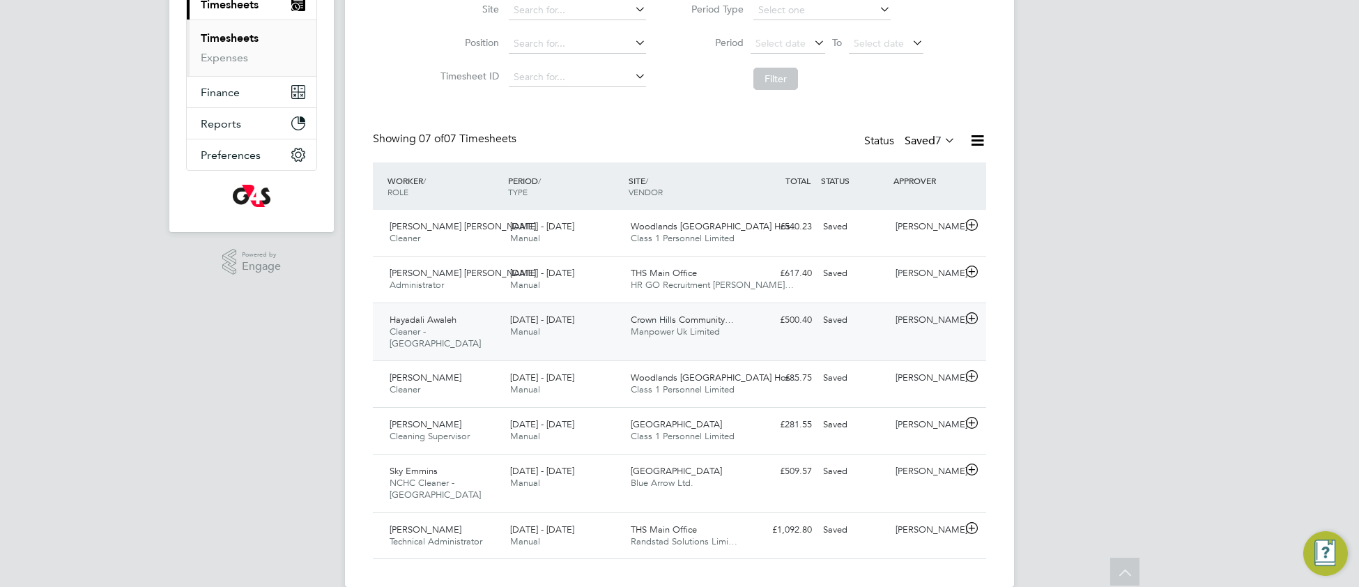
click at [726, 348] on div "Hayadali Awaleh Cleaner - Leicester 29 Sep - 5 Oct 2025 29 Sep - 5 Oct 2025 Man…" at bounding box center [679, 331] width 613 height 59
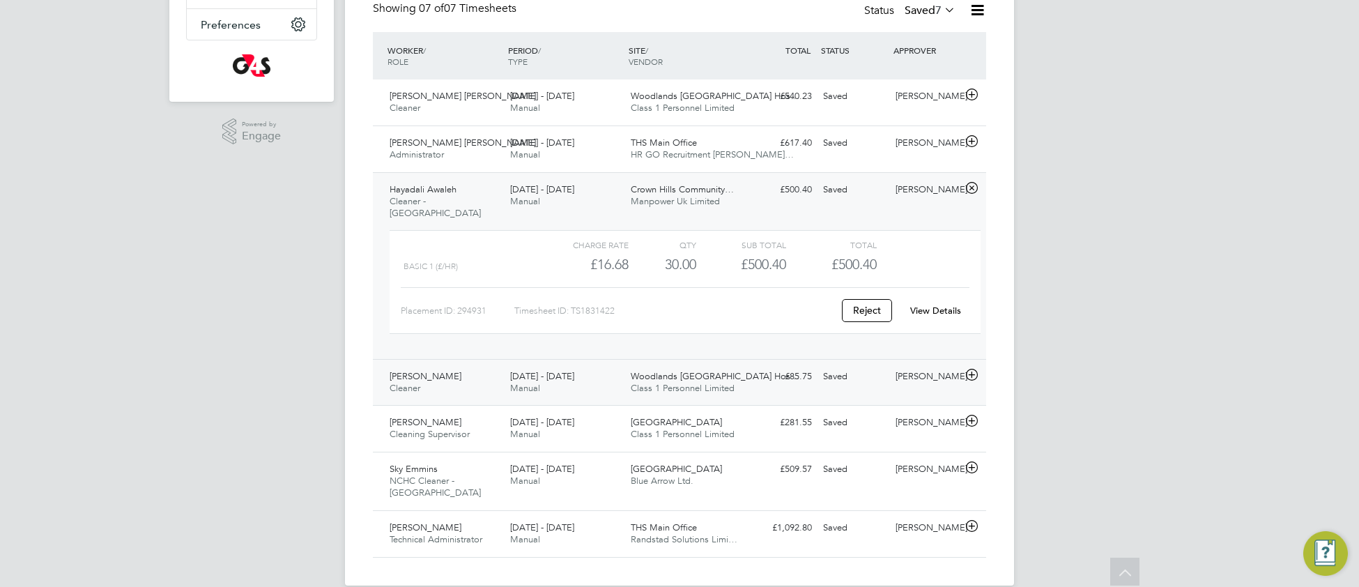
click at [730, 391] on div "Brunila Kolpira Cleaner 29 Sep - 5 Oct 2025 29 Sep - 5 Oct 2025 Manual Woodland…" at bounding box center [679, 382] width 613 height 47
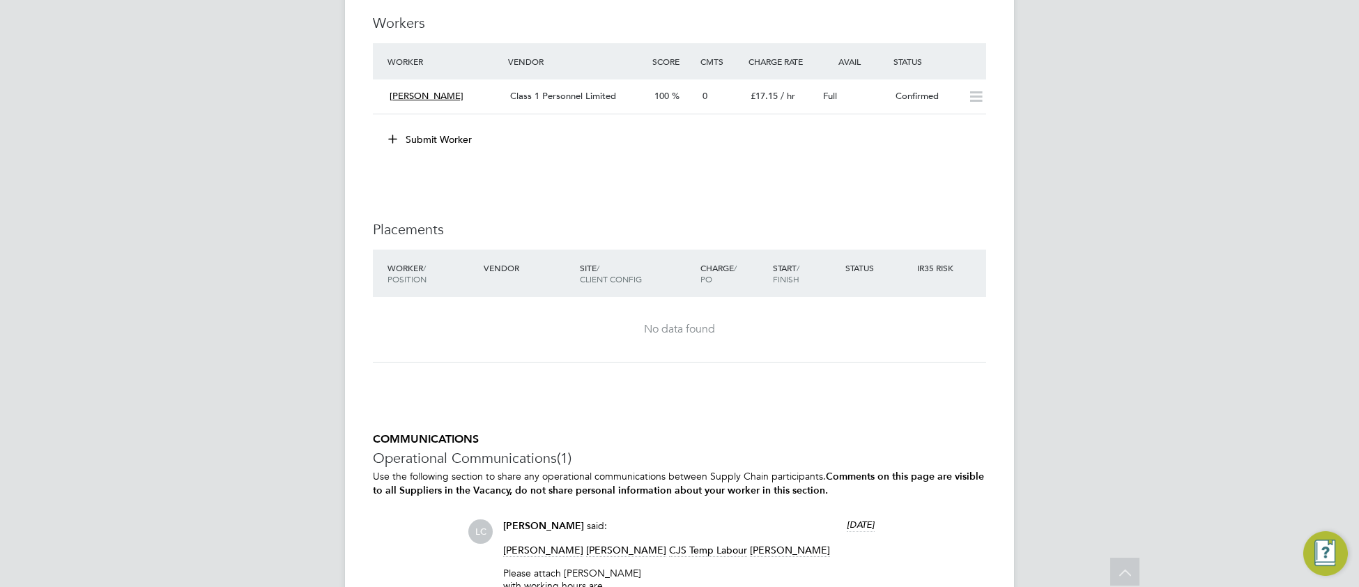
scroll to position [1753, 0]
click at [591, 110] on div "Class 1 Personnel Limited" at bounding box center [576, 98] width 144 height 23
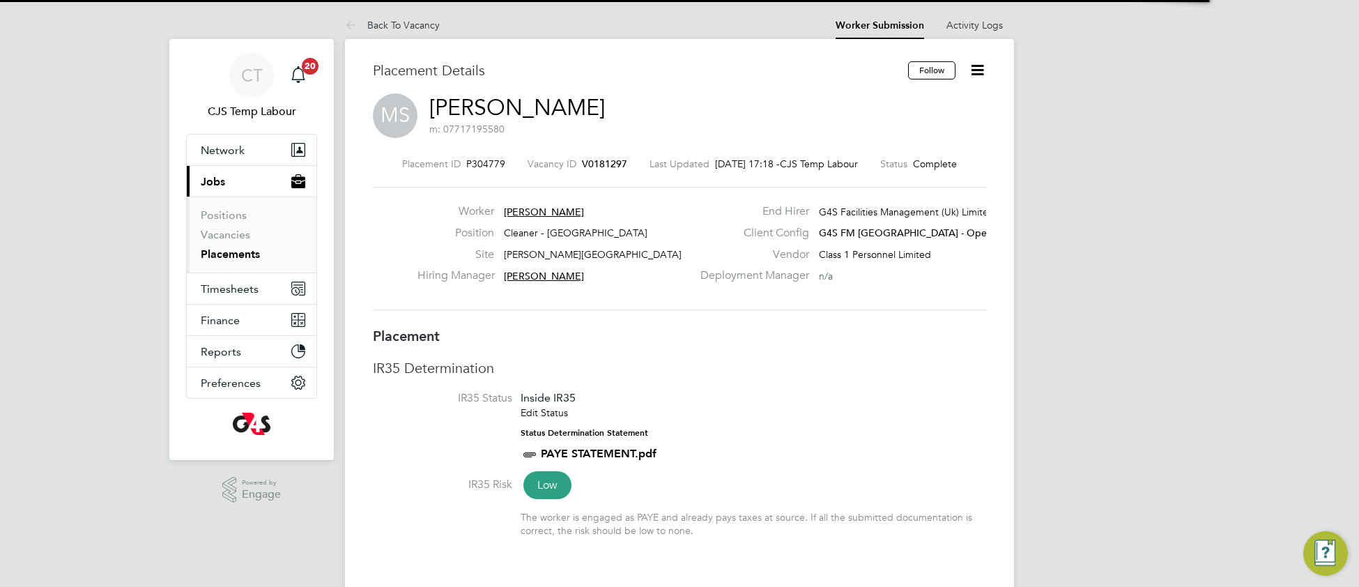
scroll to position [6, 6]
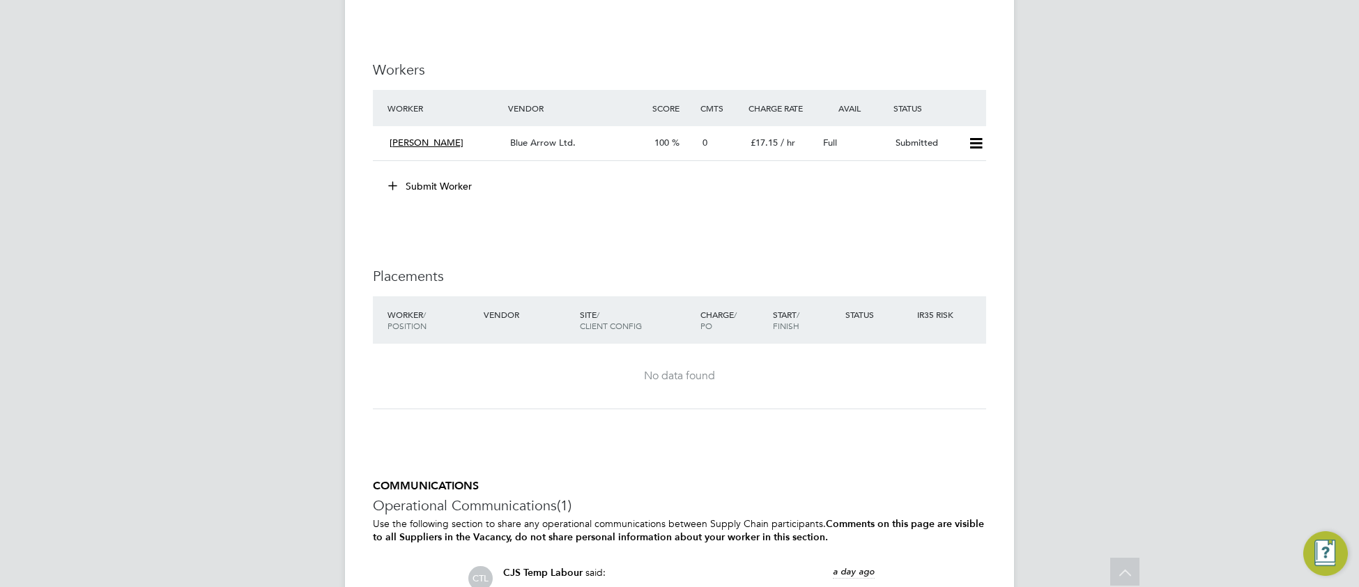
scroll to position [2321, 0]
click at [527, 148] on span "Blue Arrow Ltd." at bounding box center [542, 145] width 65 height 12
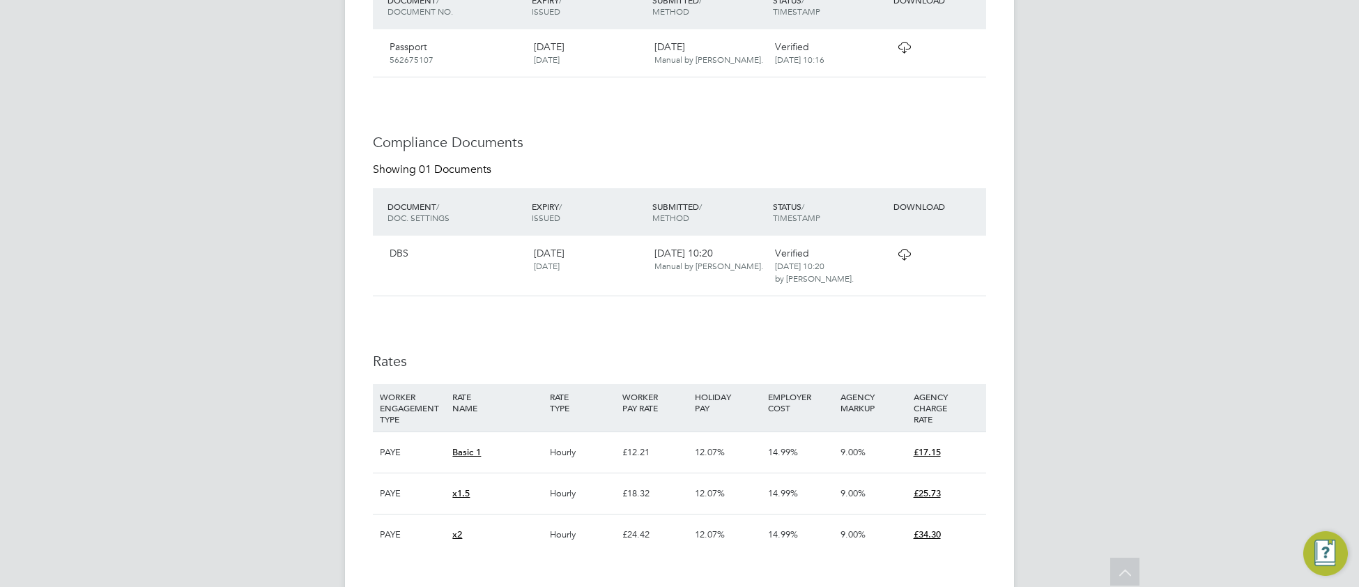
scroll to position [573, 0]
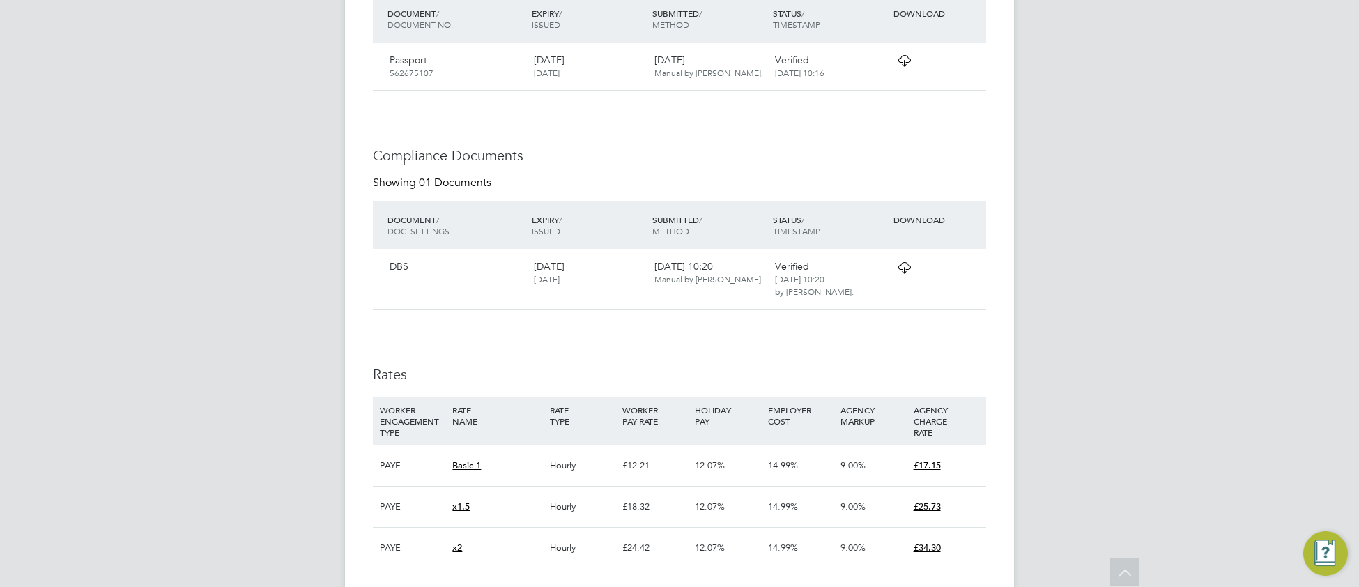
click at [902, 66] on icon at bounding box center [903, 60] width 17 height 11
click at [904, 272] on icon at bounding box center [903, 267] width 17 height 11
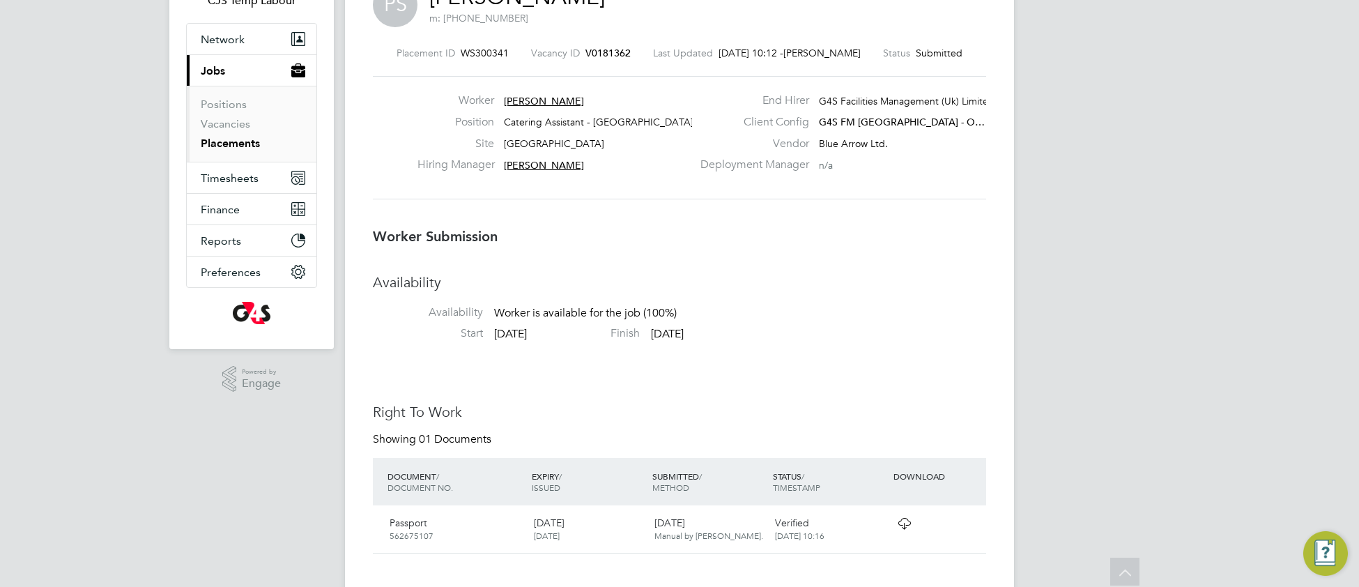
scroll to position [0, 0]
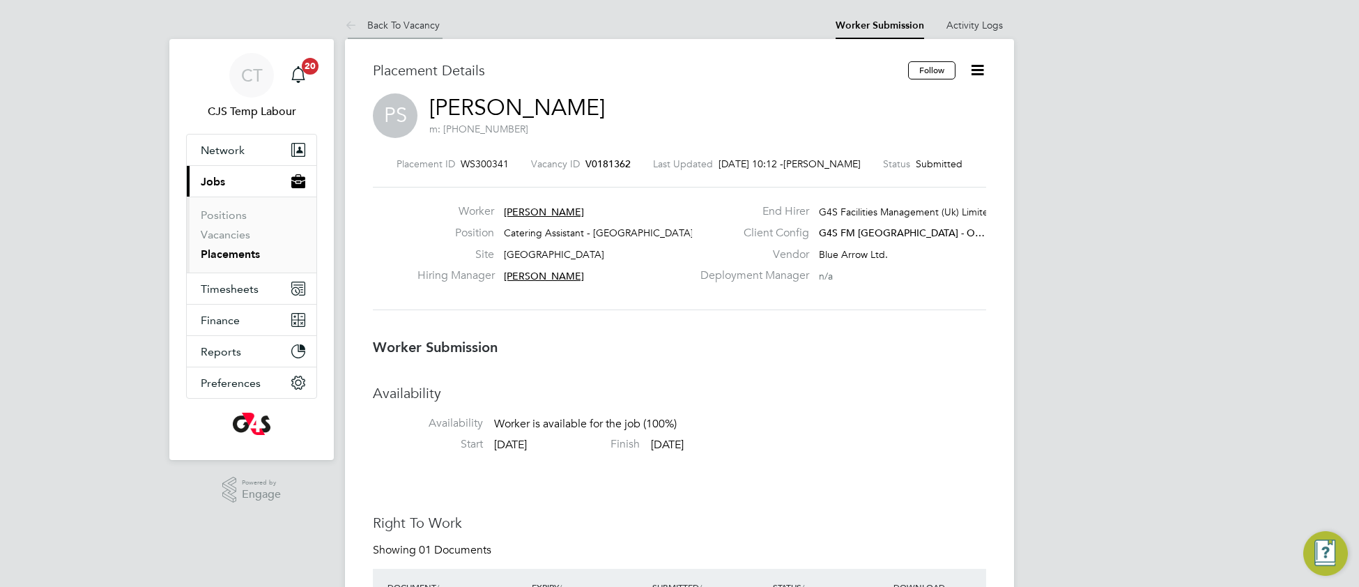
click at [428, 21] on link "Back To Vacancy" at bounding box center [392, 25] width 95 height 13
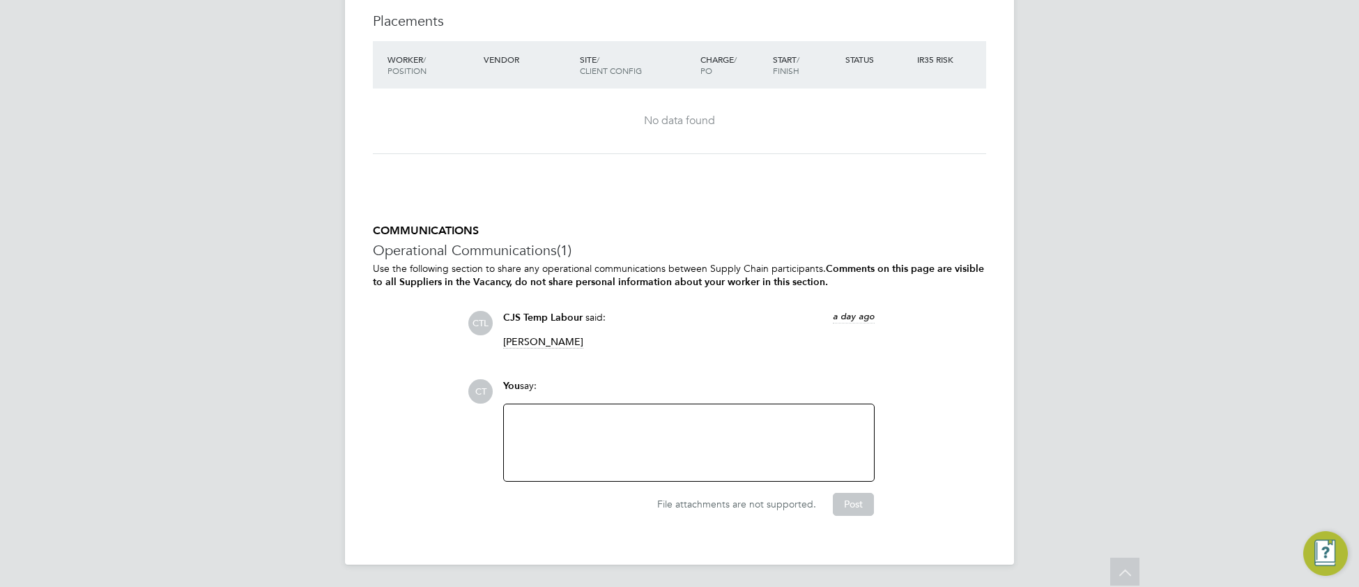
scroll to position [2584, 0]
click at [576, 422] on div at bounding box center [688, 442] width 353 height 60
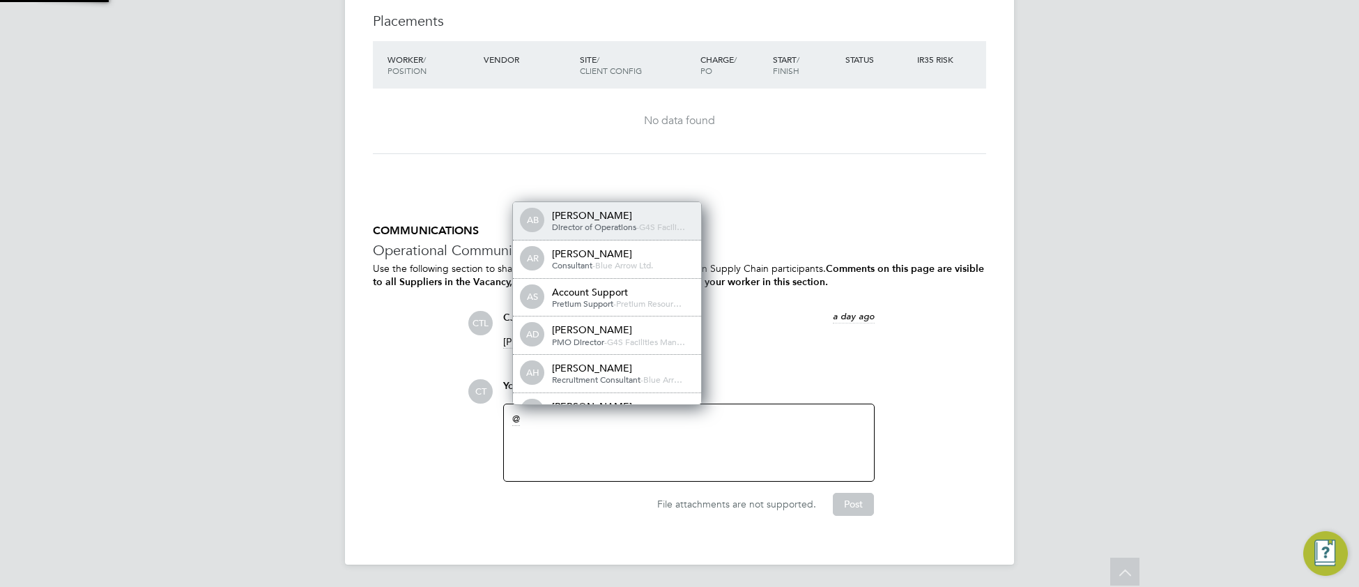
scroll to position [6, 6]
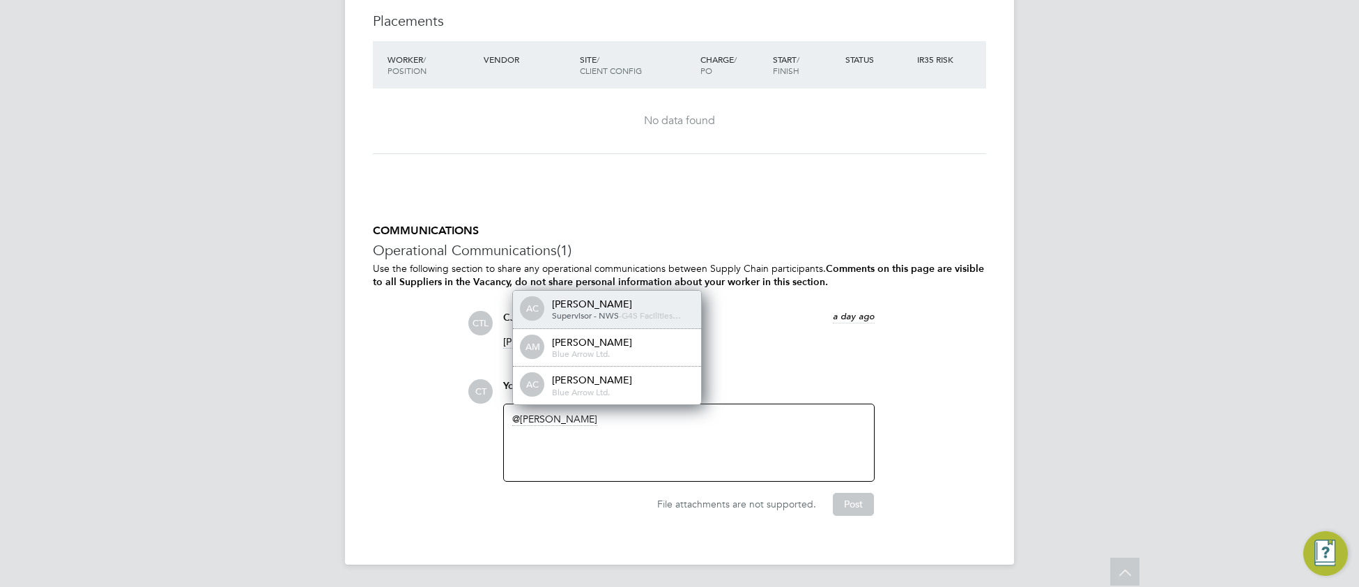
click at [612, 307] on div "[PERSON_NAME]" at bounding box center [621, 304] width 139 height 13
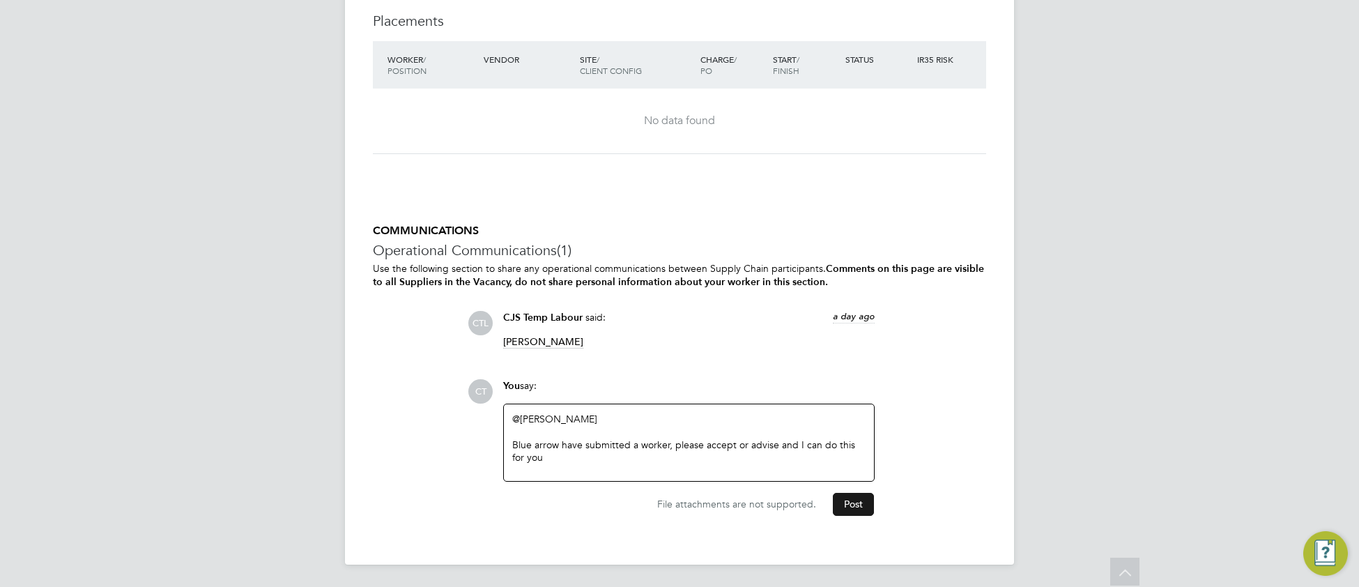
click at [849, 504] on button "Post" at bounding box center [853, 504] width 41 height 22
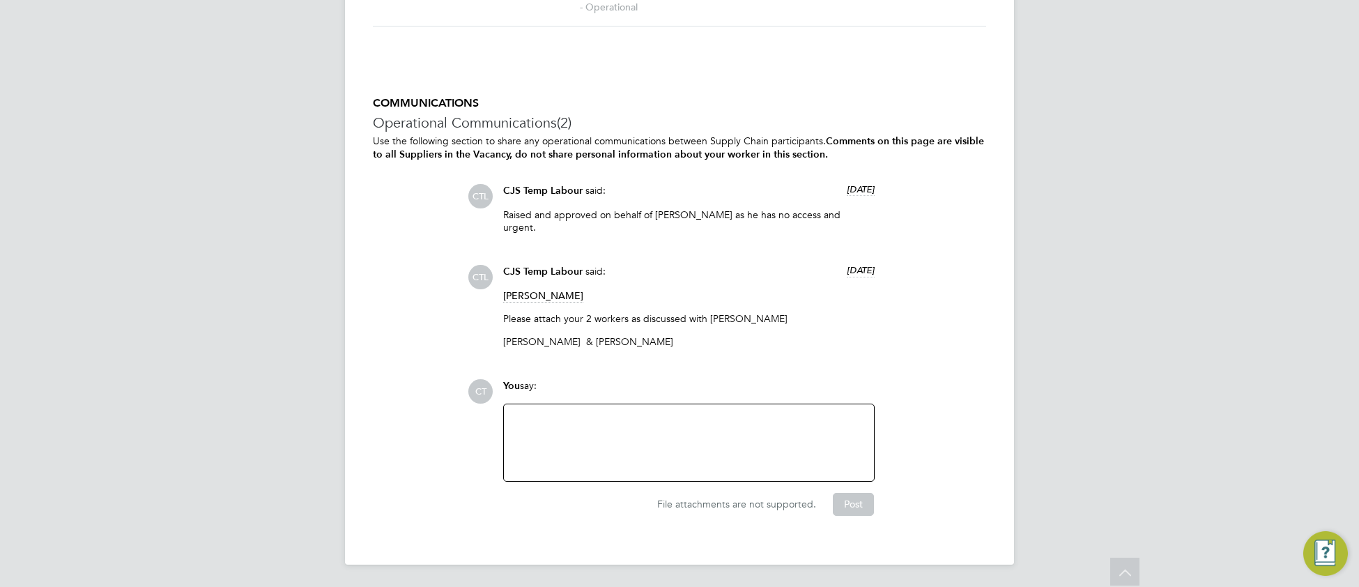
click at [560, 437] on div at bounding box center [688, 442] width 353 height 60
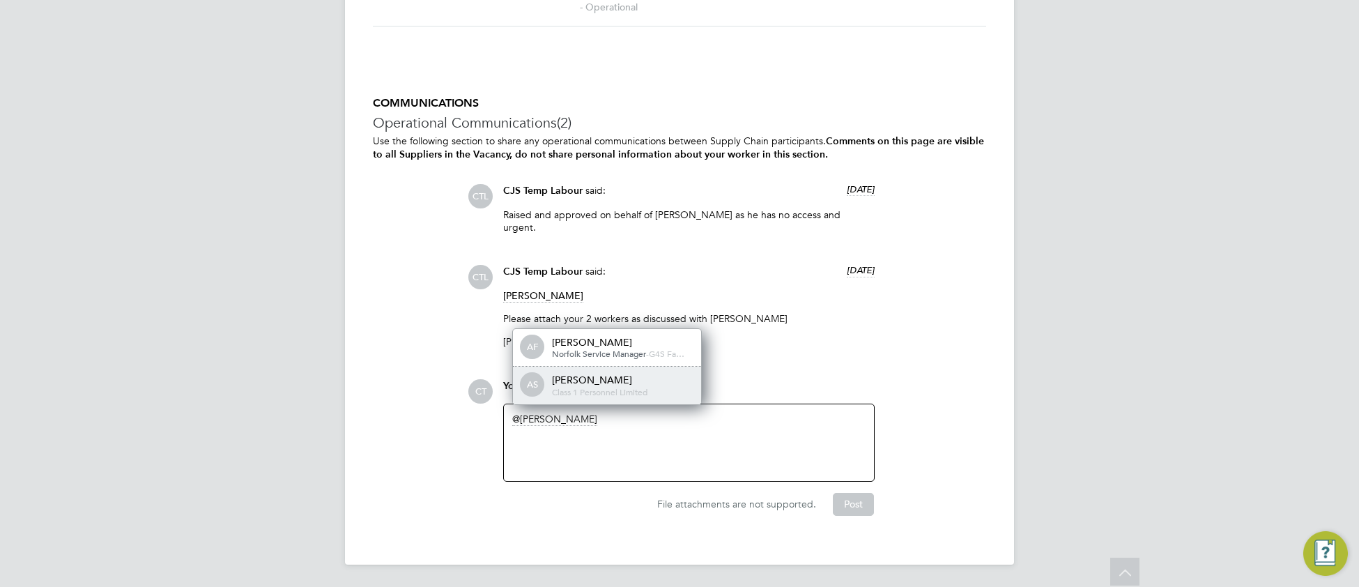
click at [628, 393] on span "Class 1 Personnel Limited" at bounding box center [599, 391] width 95 height 11
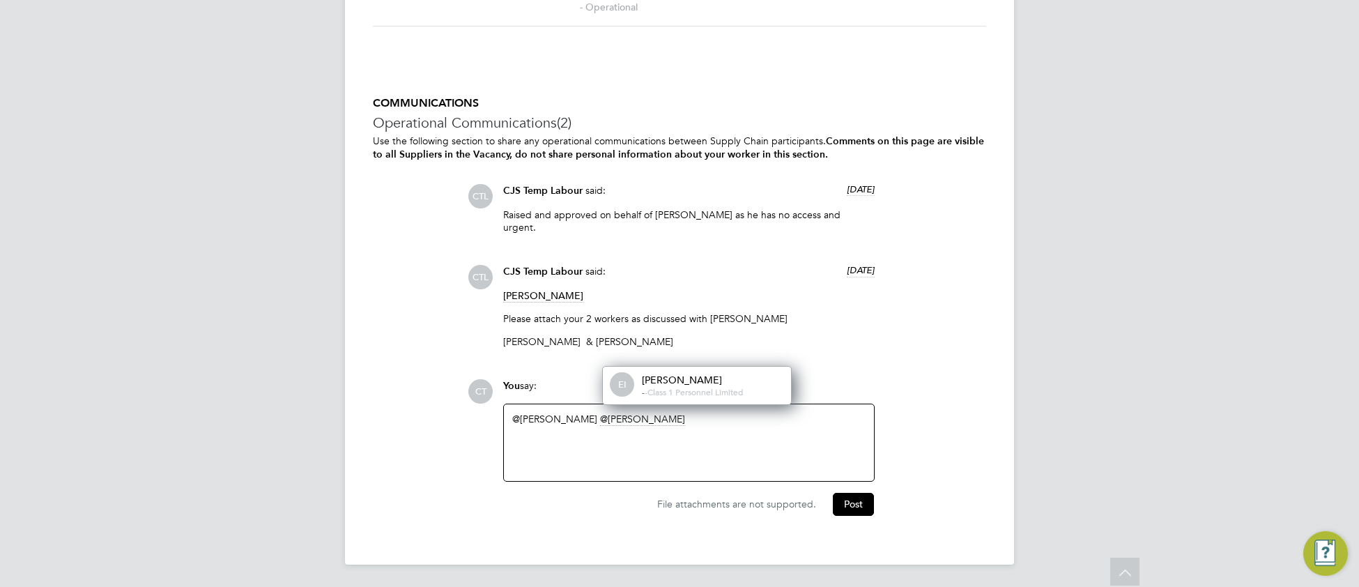
drag, startPoint x: 708, startPoint y: 391, endPoint x: 916, endPoint y: 360, distance: 210.6
click at [710, 393] on span "Class 1 Personnel Limited" at bounding box center [694, 391] width 95 height 11
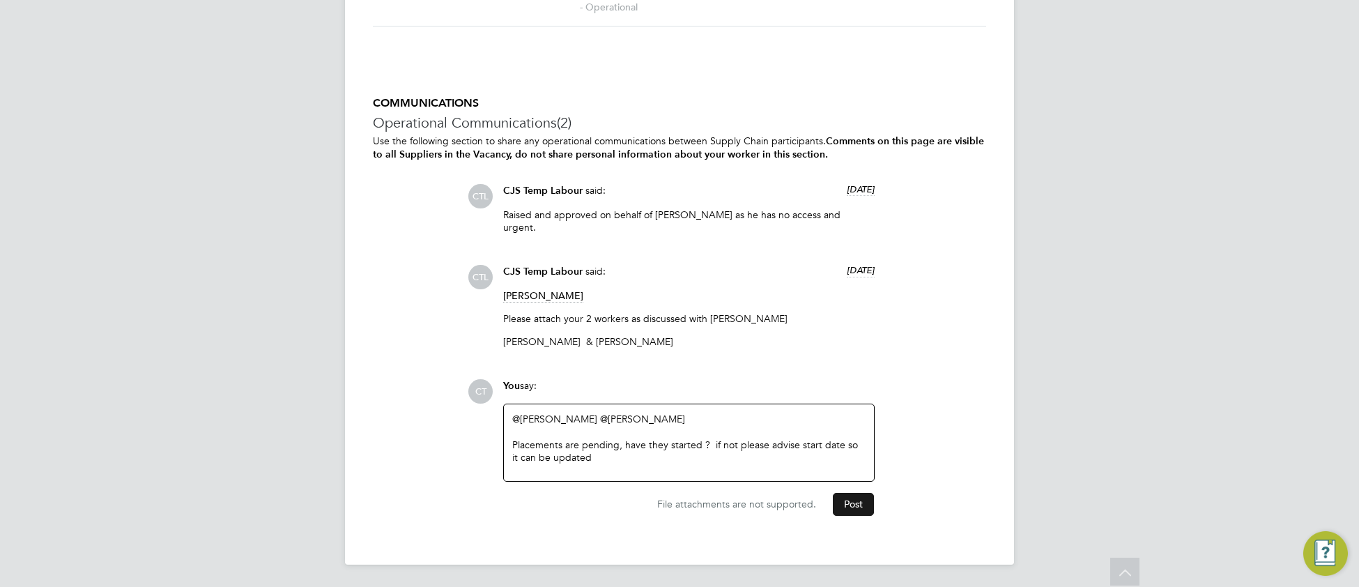
click at [853, 509] on button "Post" at bounding box center [853, 504] width 41 height 22
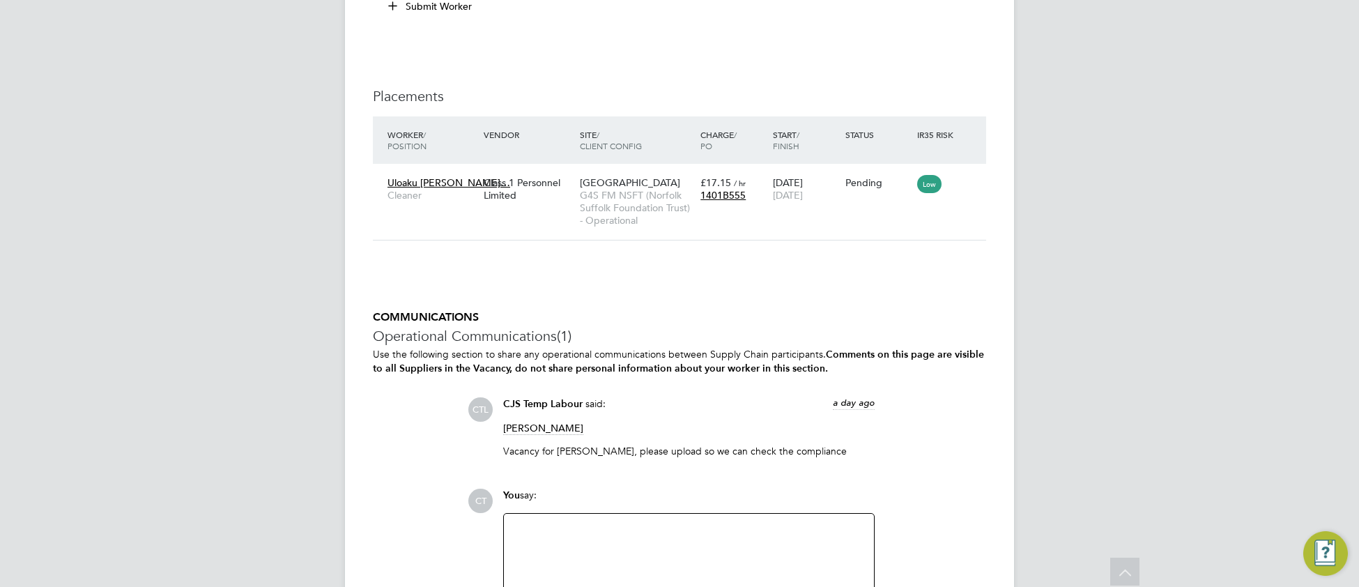
scroll to position [2991, 0]
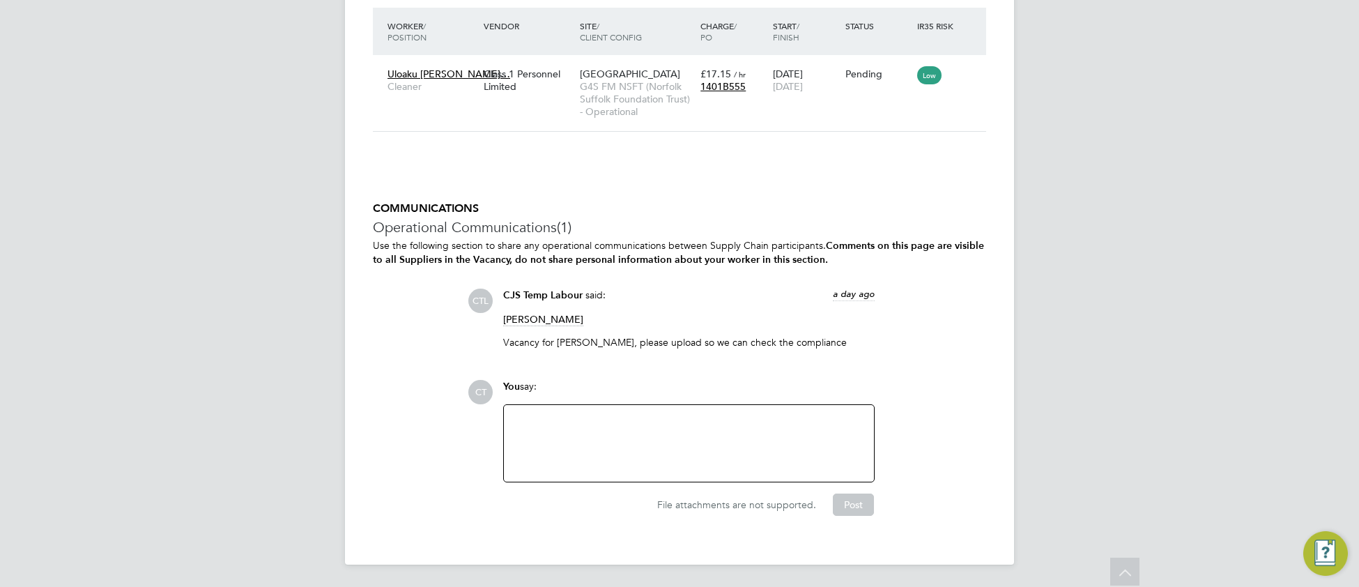
click at [592, 442] on div at bounding box center [688, 443] width 353 height 60
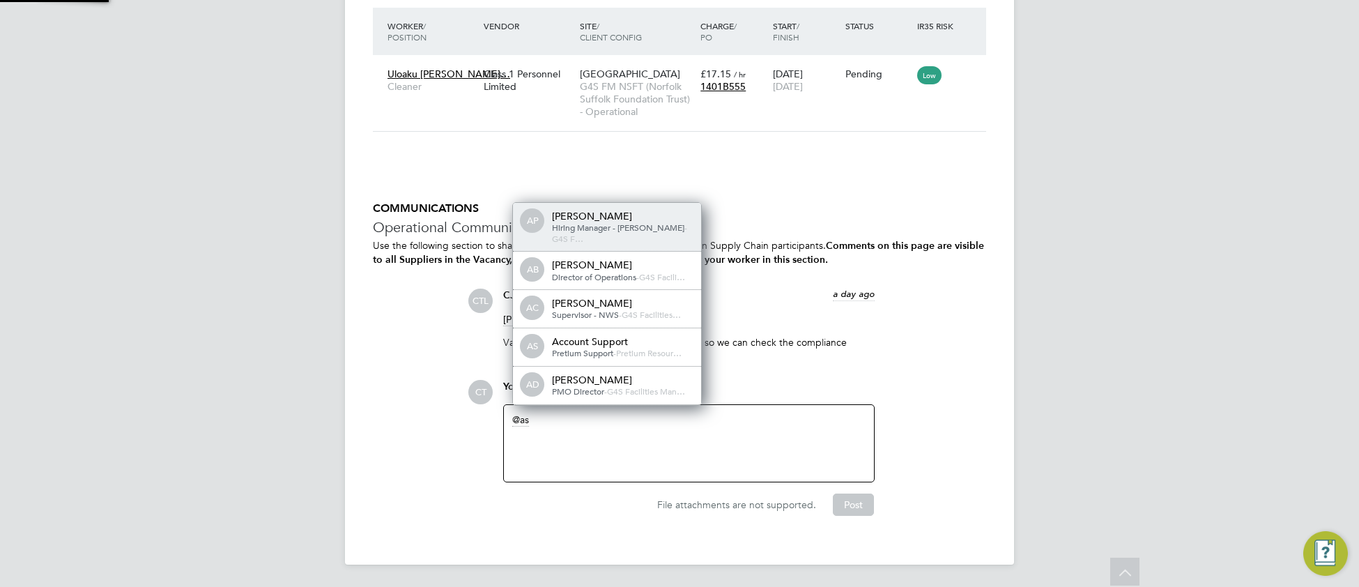
scroll to position [0, 0]
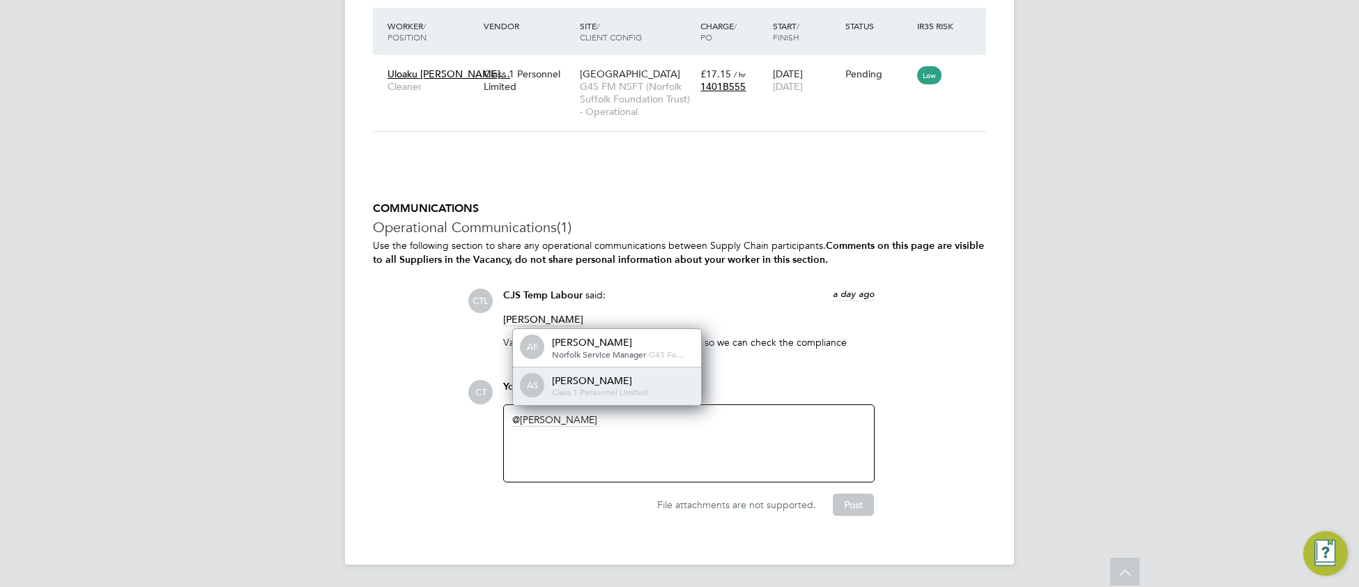
click at [624, 385] on div "Angela Sabaroche" at bounding box center [621, 380] width 139 height 13
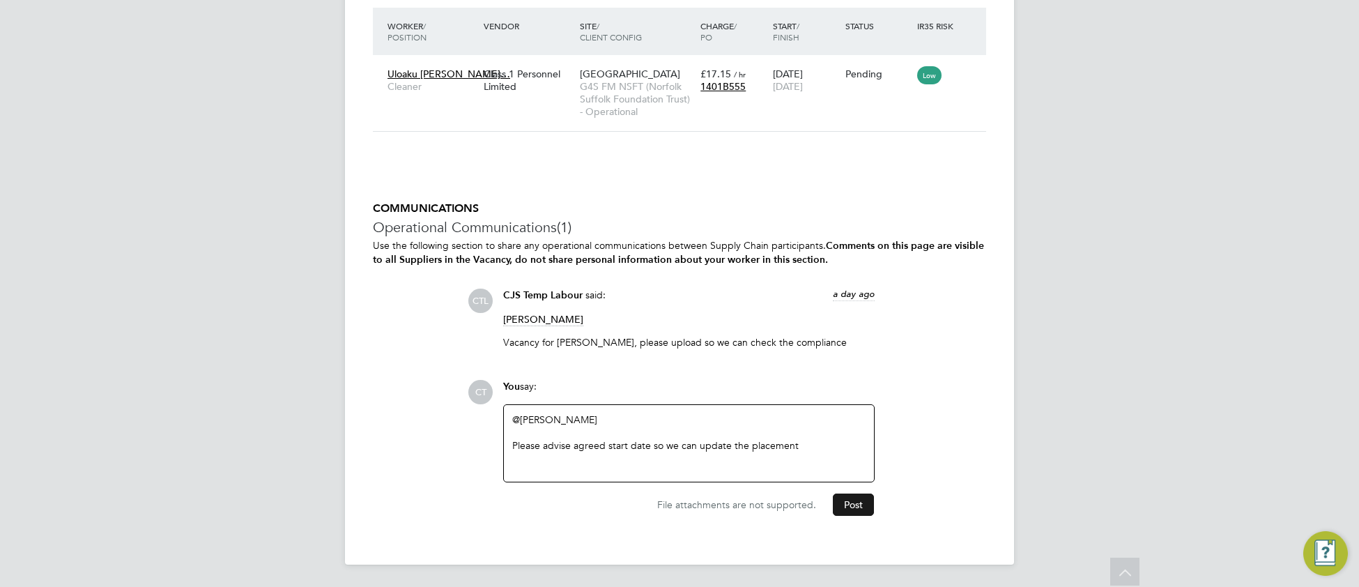
click at [851, 502] on button "Post" at bounding box center [853, 504] width 41 height 22
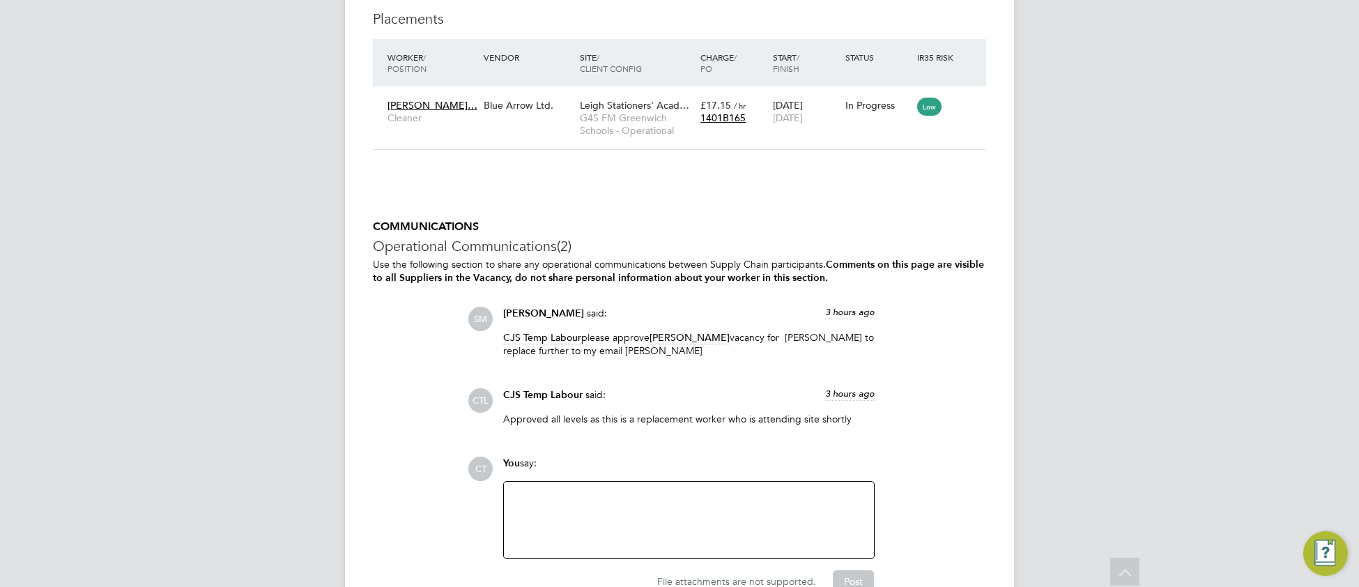
scroll to position [1848, 0]
